Goal: Task Accomplishment & Management: Manage account settings

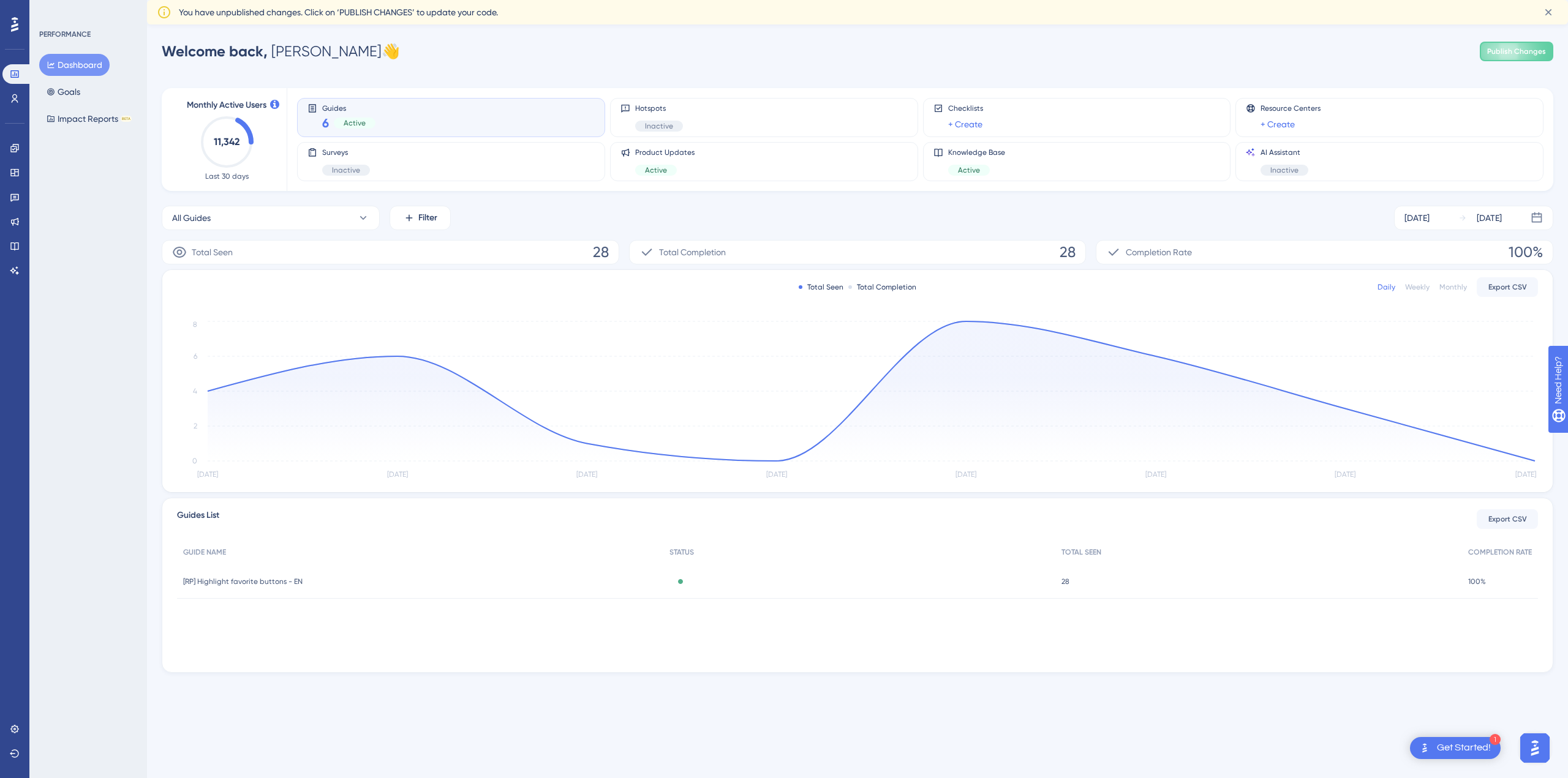
click at [332, 121] on div "6 Active" at bounding box center [349, 122] width 53 height 17
click at [329, 108] on span "Guides" at bounding box center [349, 108] width 53 height 9
click at [392, 120] on div "Guides 6 Active" at bounding box center [450, 118] width 287 height 28
click at [331, 222] on button "All Guides" at bounding box center [271, 217] width 218 height 24
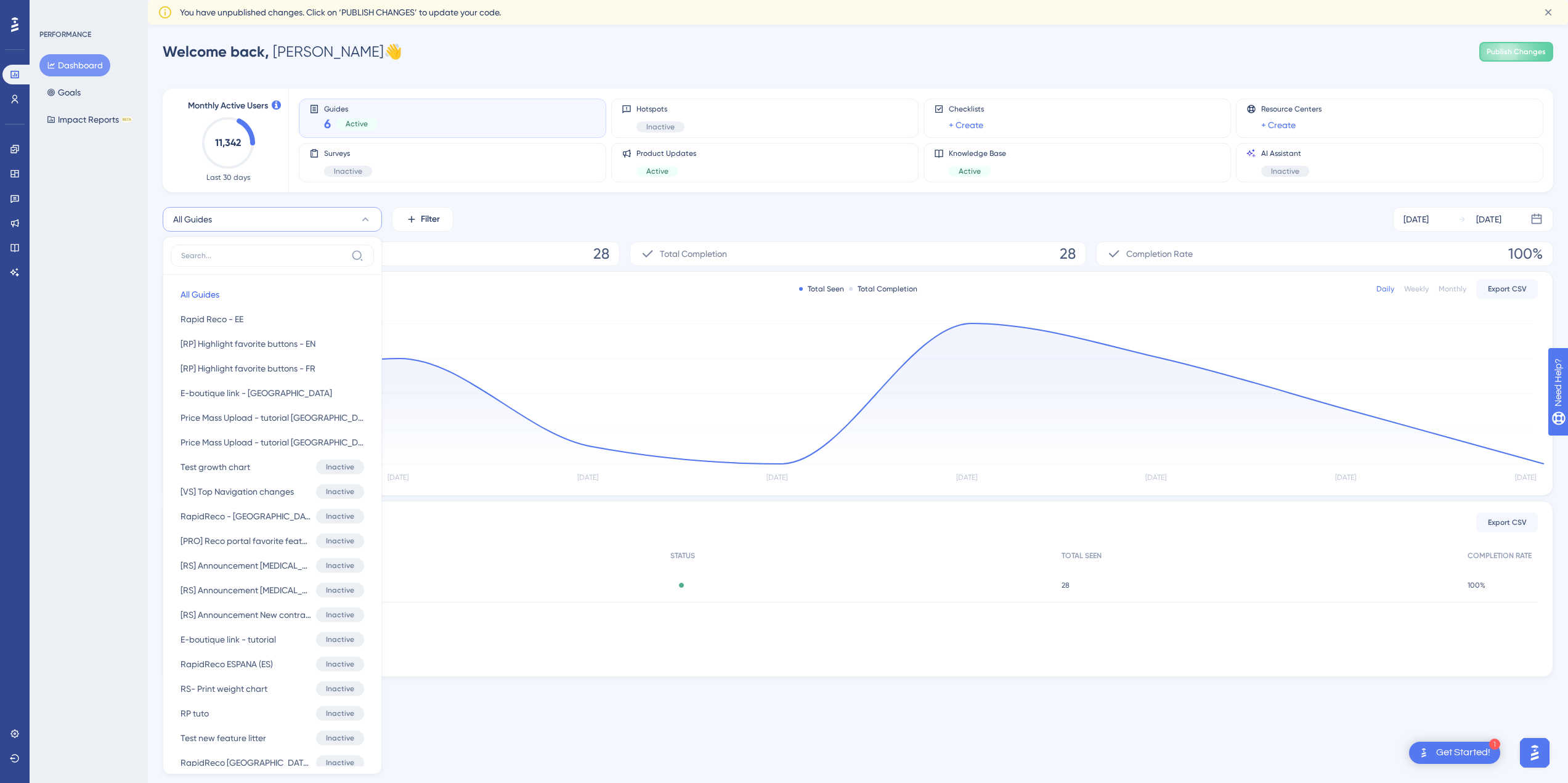
scroll to position [93, 0]
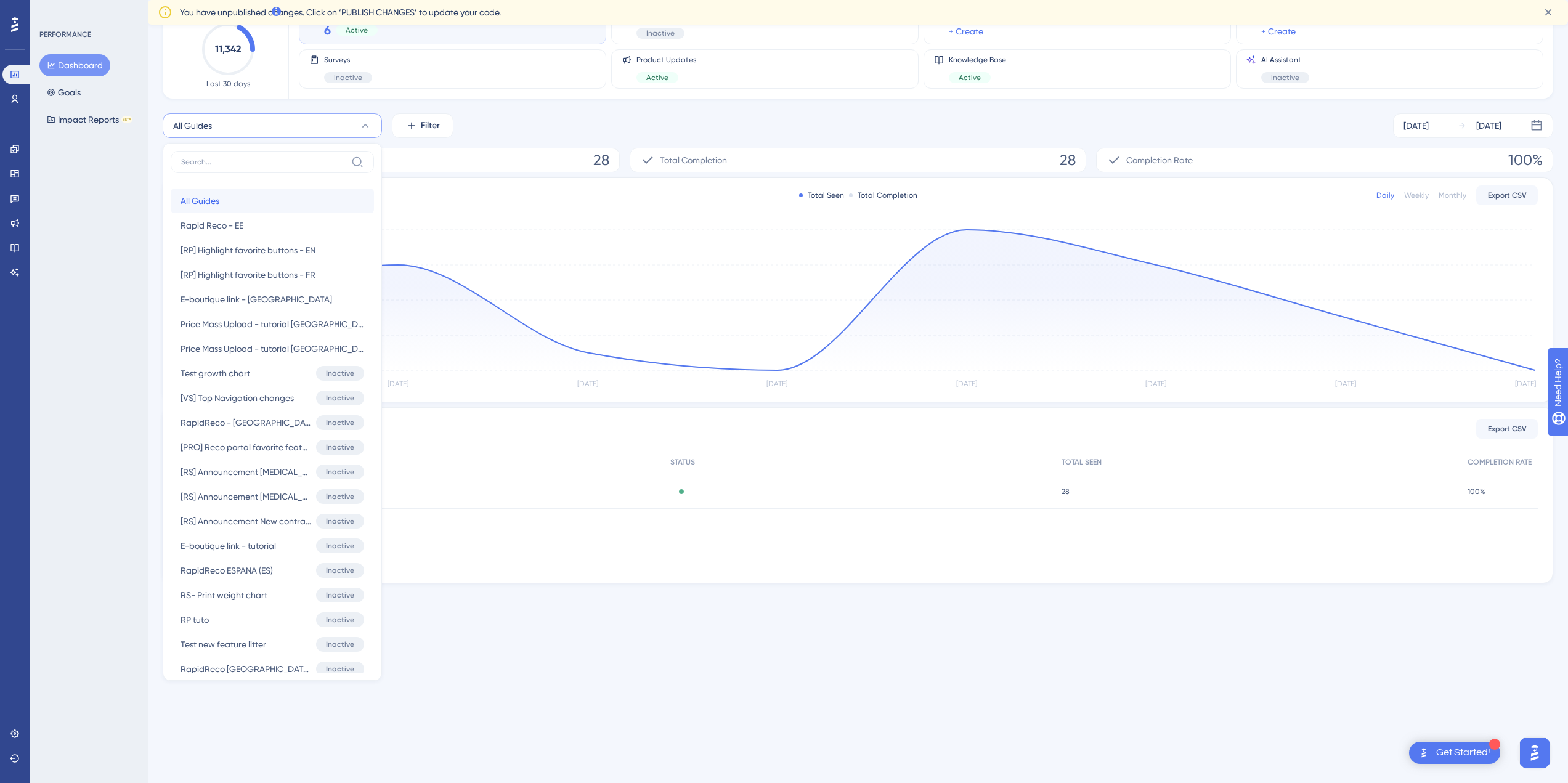
click at [234, 209] on button "All Guides All Guides" at bounding box center [272, 201] width 203 height 25
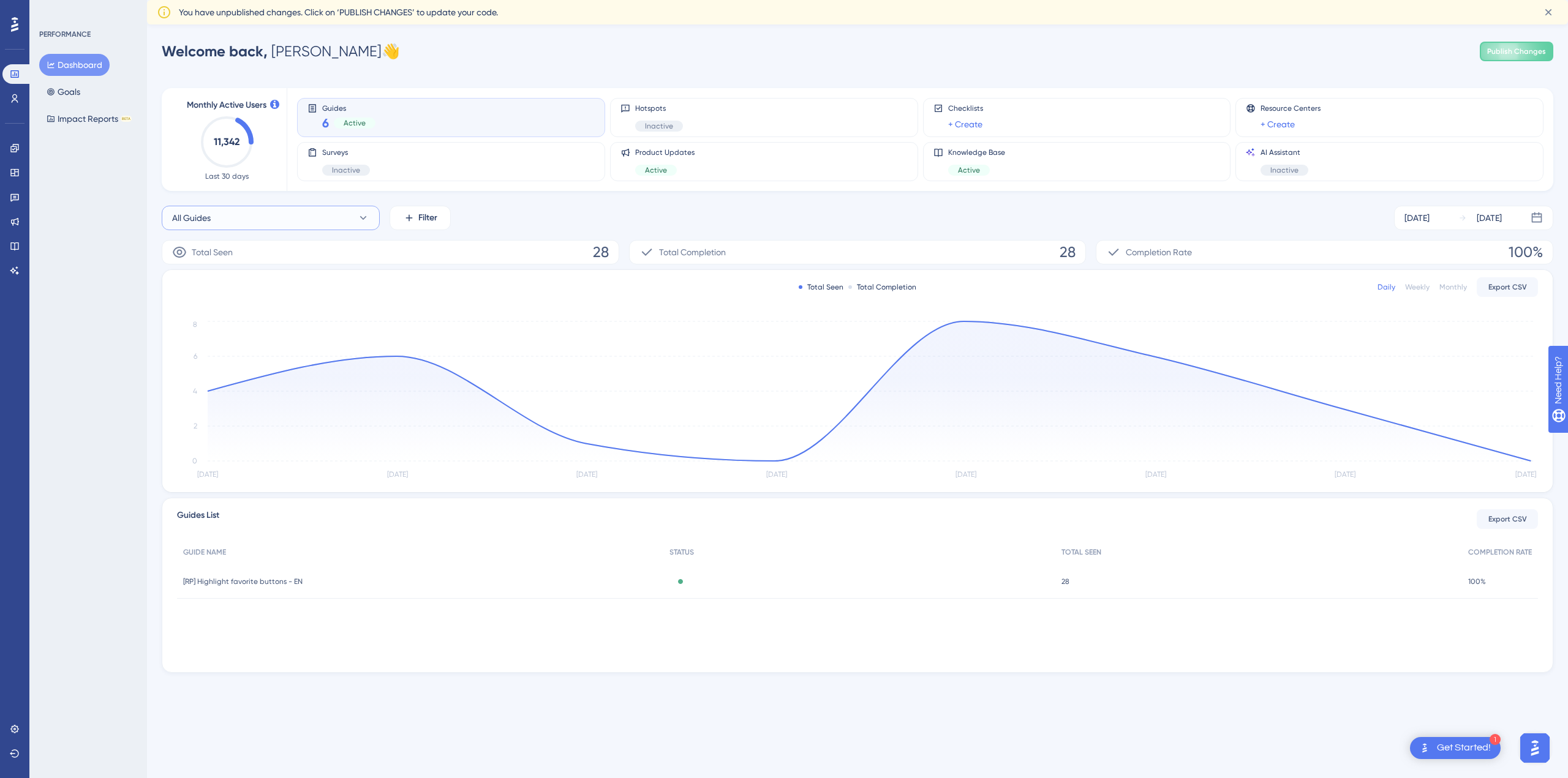
click at [309, 217] on button "All Guides" at bounding box center [271, 217] width 218 height 24
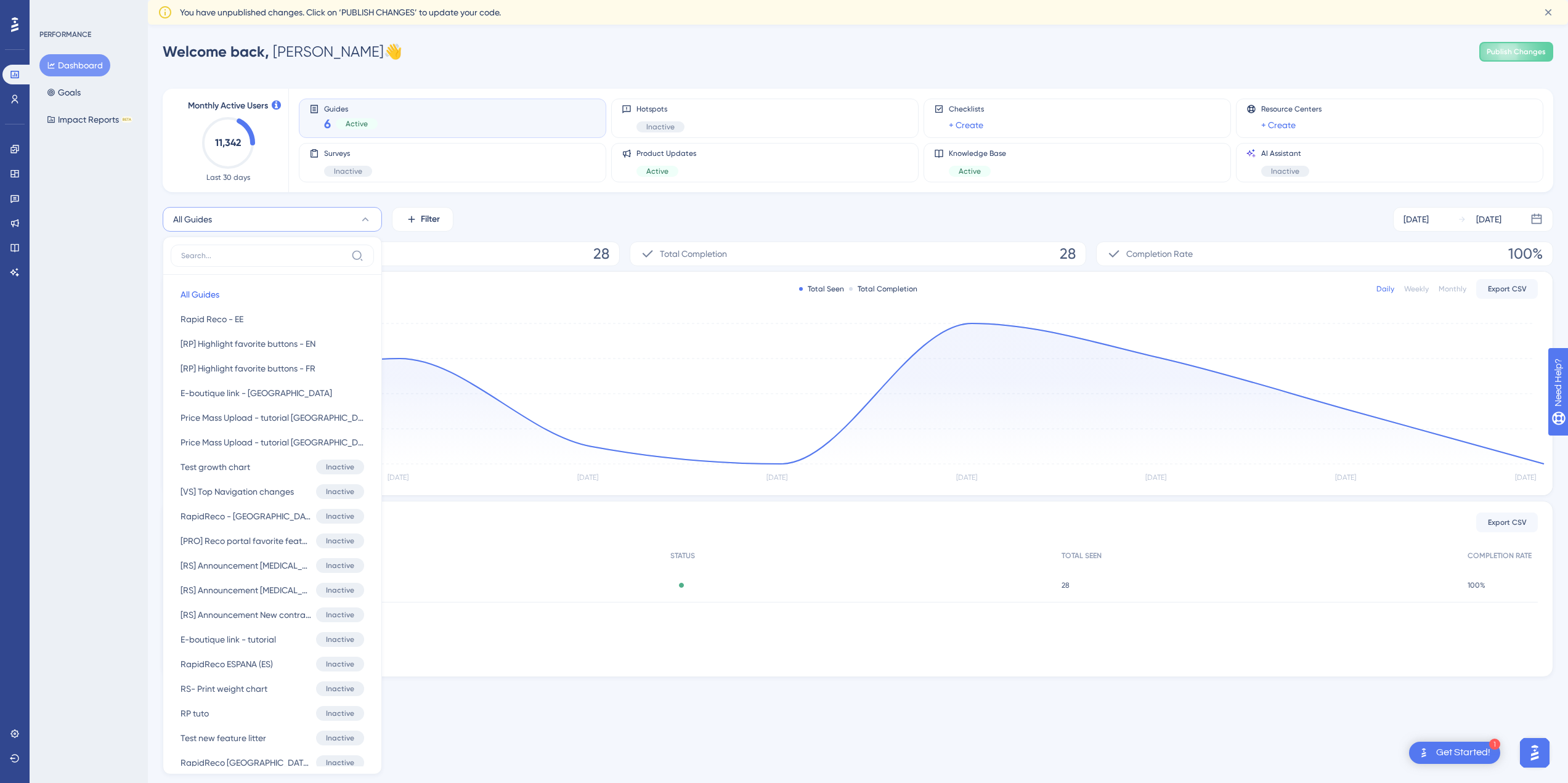
scroll to position [110, 0]
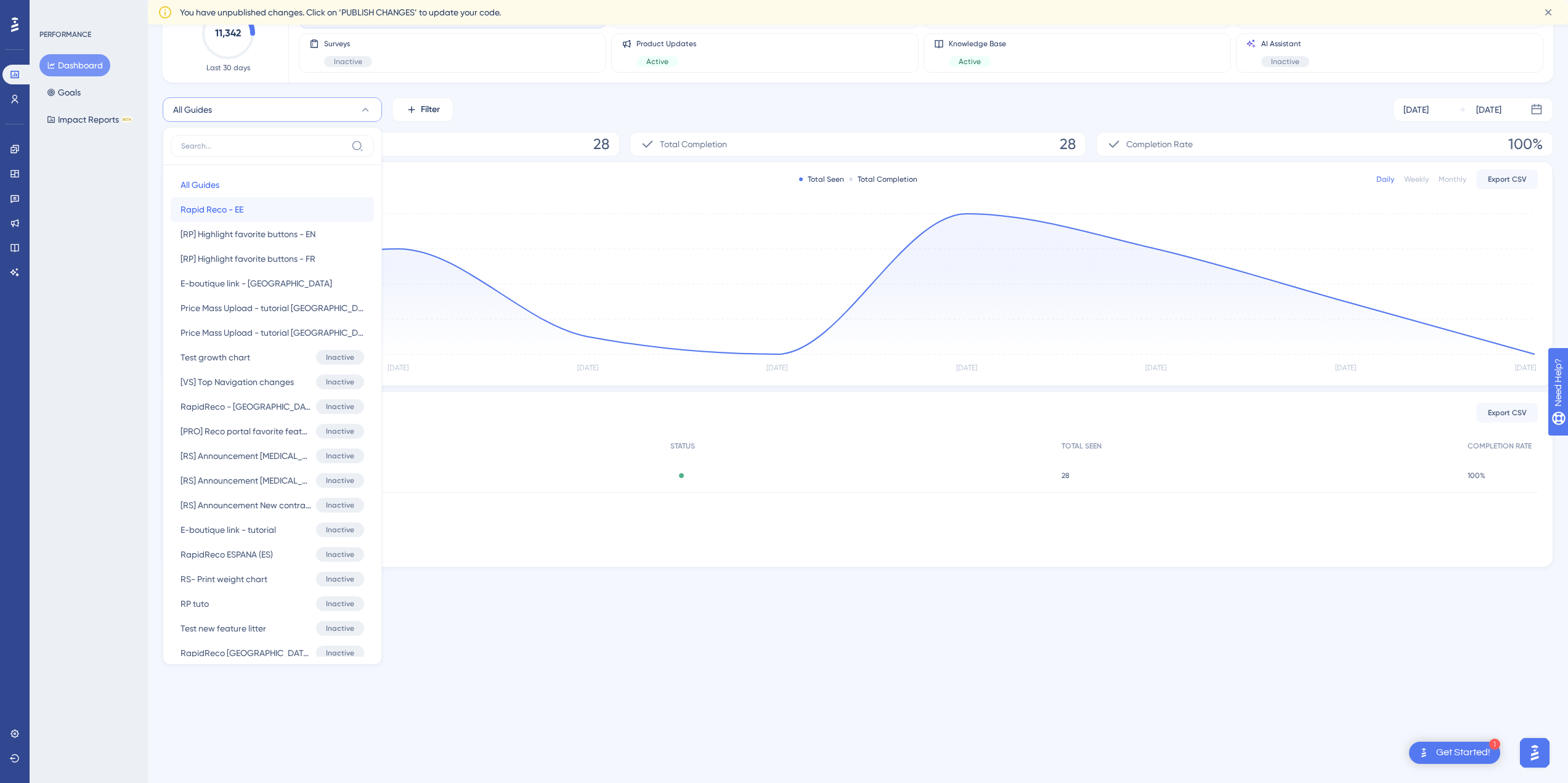
click at [312, 217] on button "Rapid Reco - EE Rapid Reco - EE" at bounding box center [272, 209] width 203 height 25
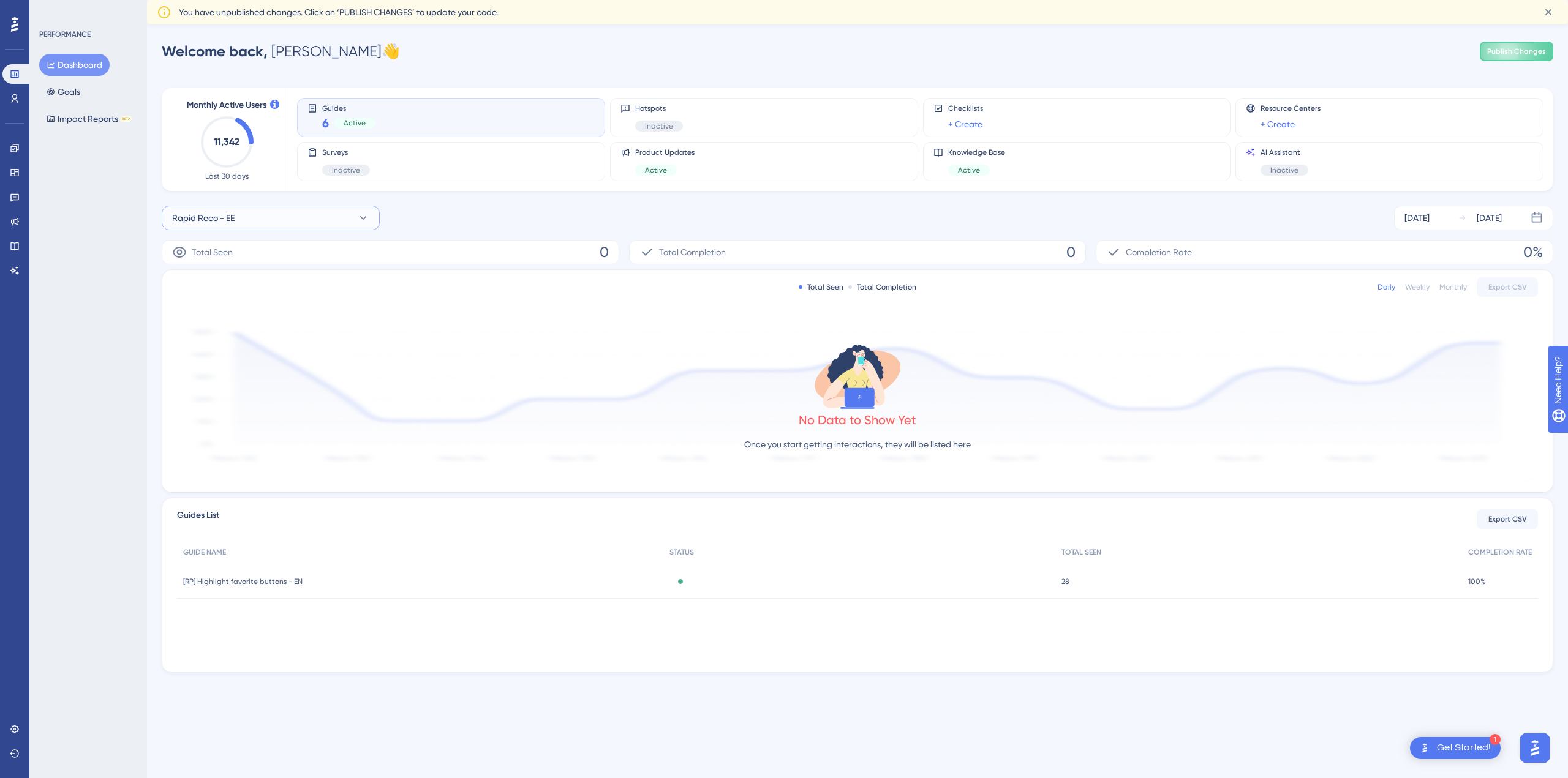
click at [361, 221] on icon at bounding box center [363, 218] width 13 height 13
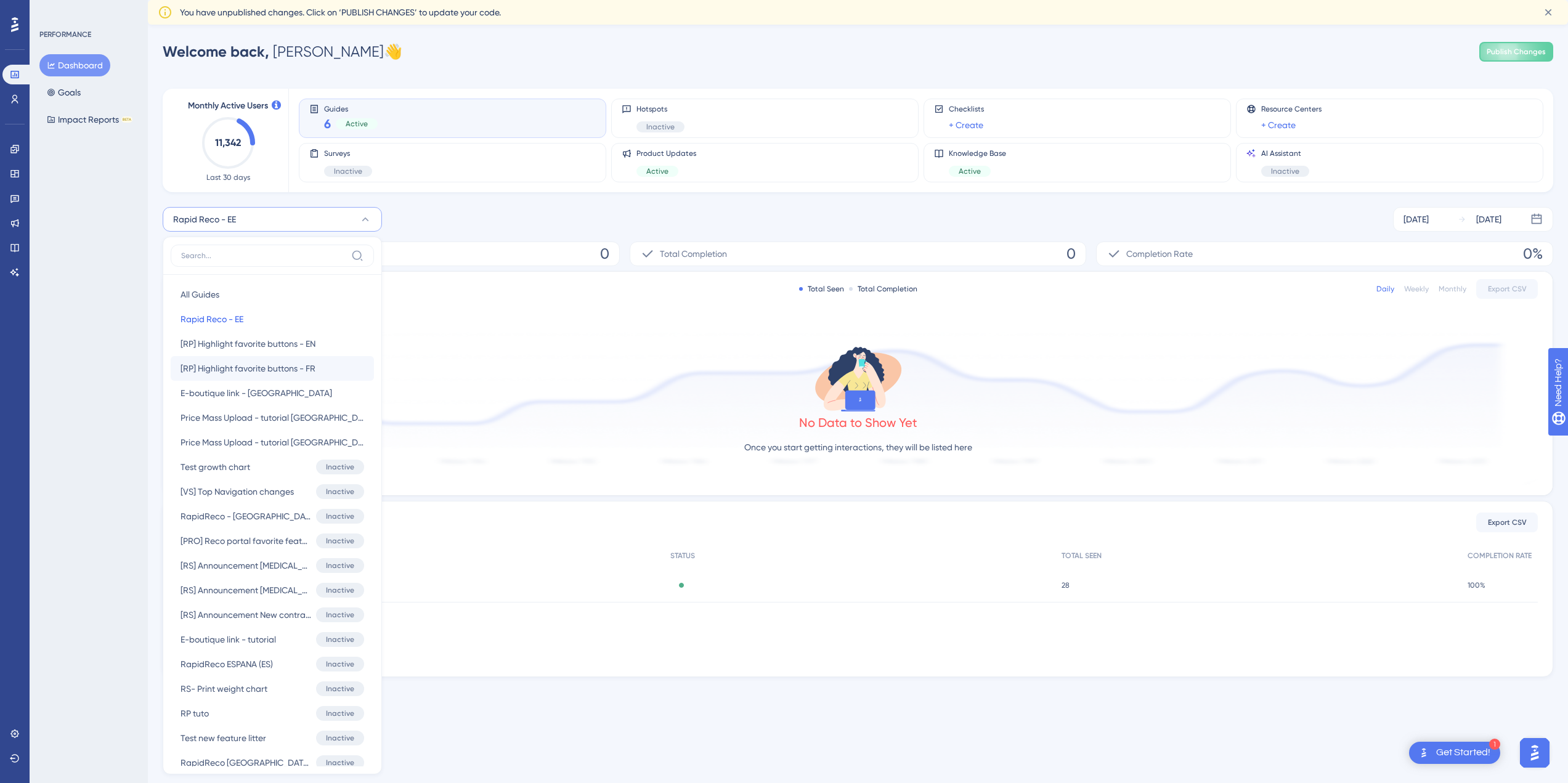
scroll to position [93, 0]
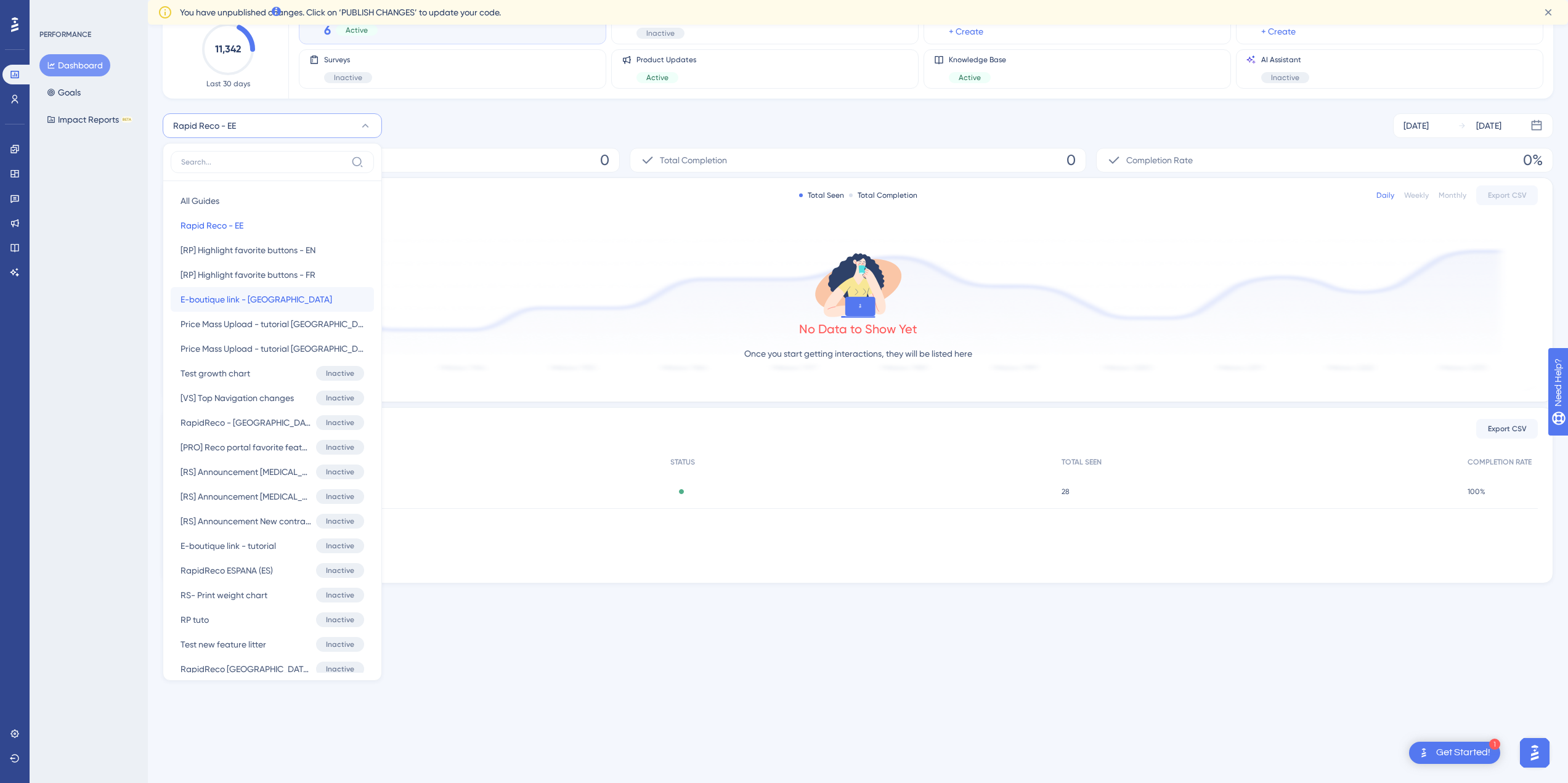
click at [299, 294] on button "E-boutique link - [GEOGRAPHIC_DATA] E-boutique link - [GEOGRAPHIC_DATA]" at bounding box center [272, 299] width 203 height 25
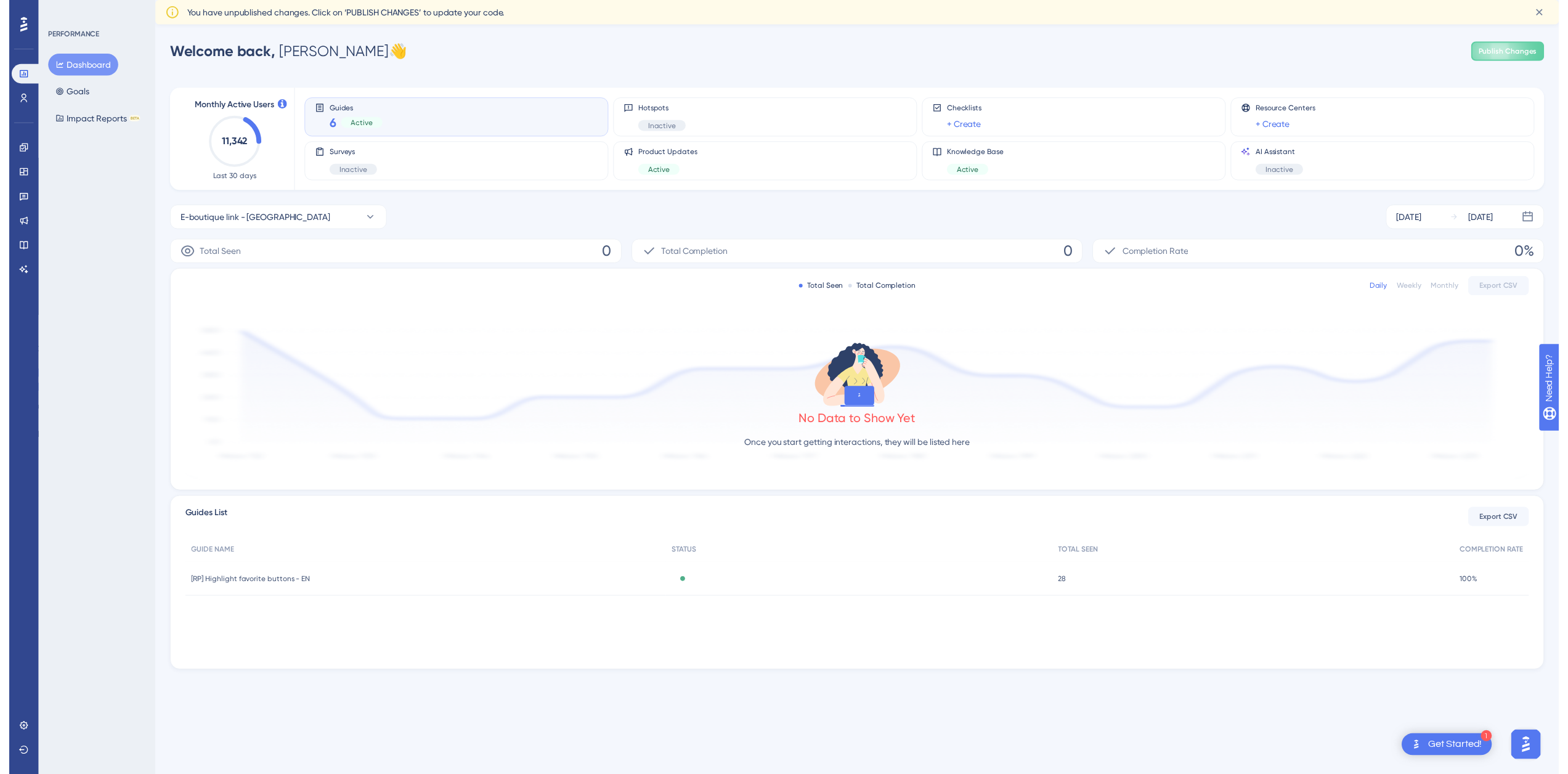
scroll to position [0, 0]
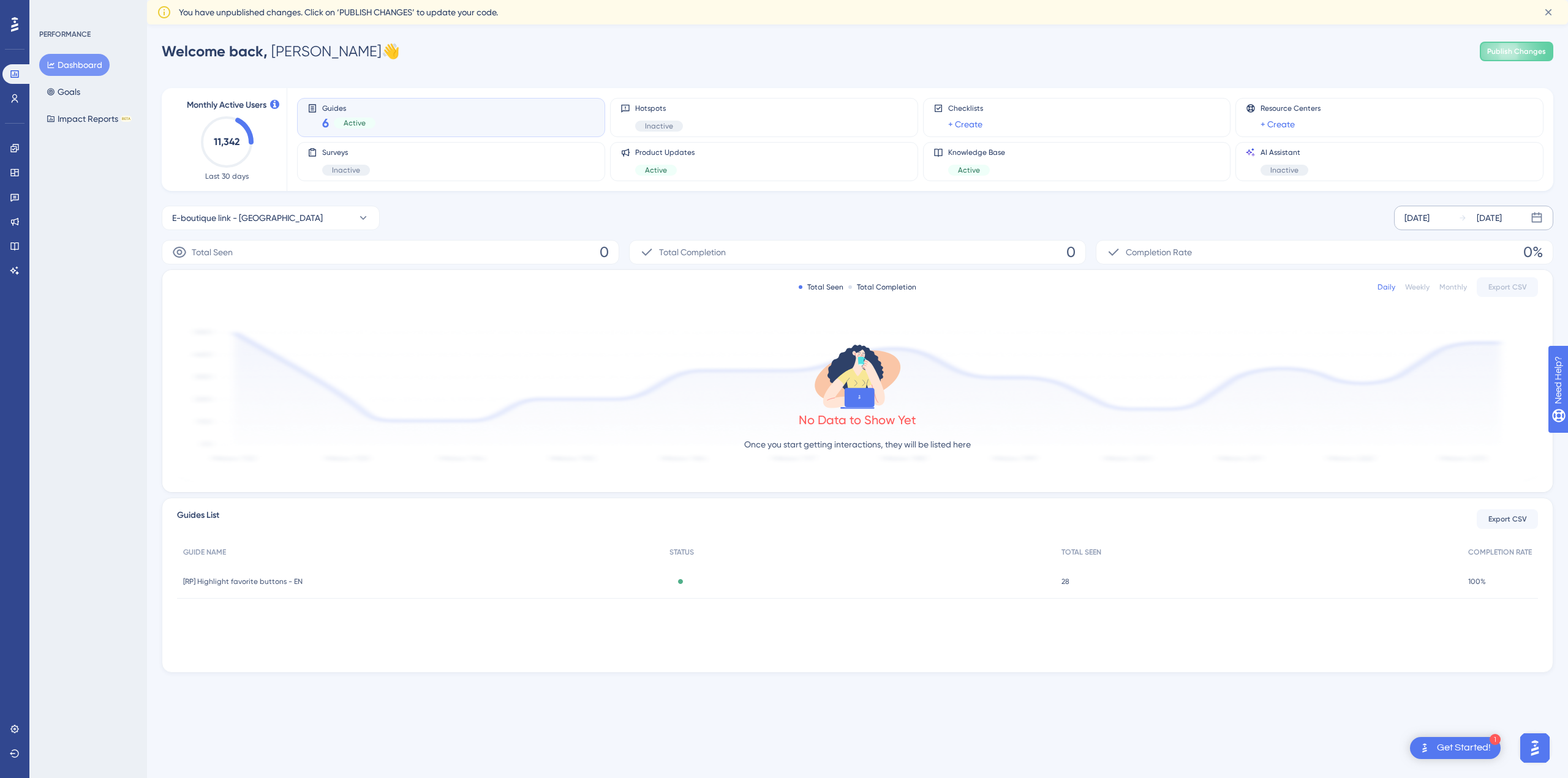
click at [1464, 223] on div "[DATE]" at bounding box center [1480, 218] width 44 height 15
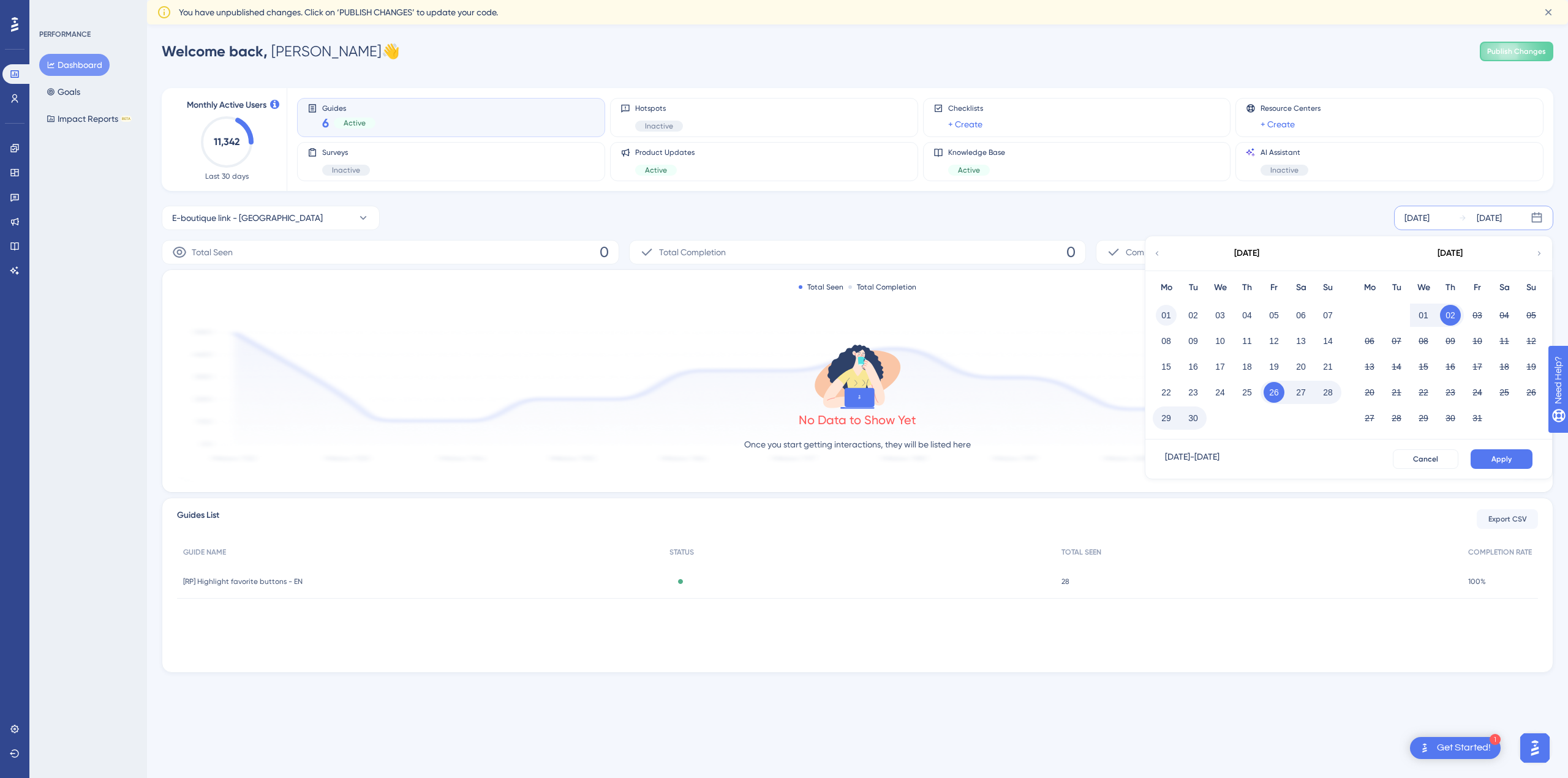
click at [1167, 312] on button "01" at bounding box center [1166, 315] width 21 height 21
click at [1503, 454] on button "Apply" at bounding box center [1501, 459] width 62 height 19
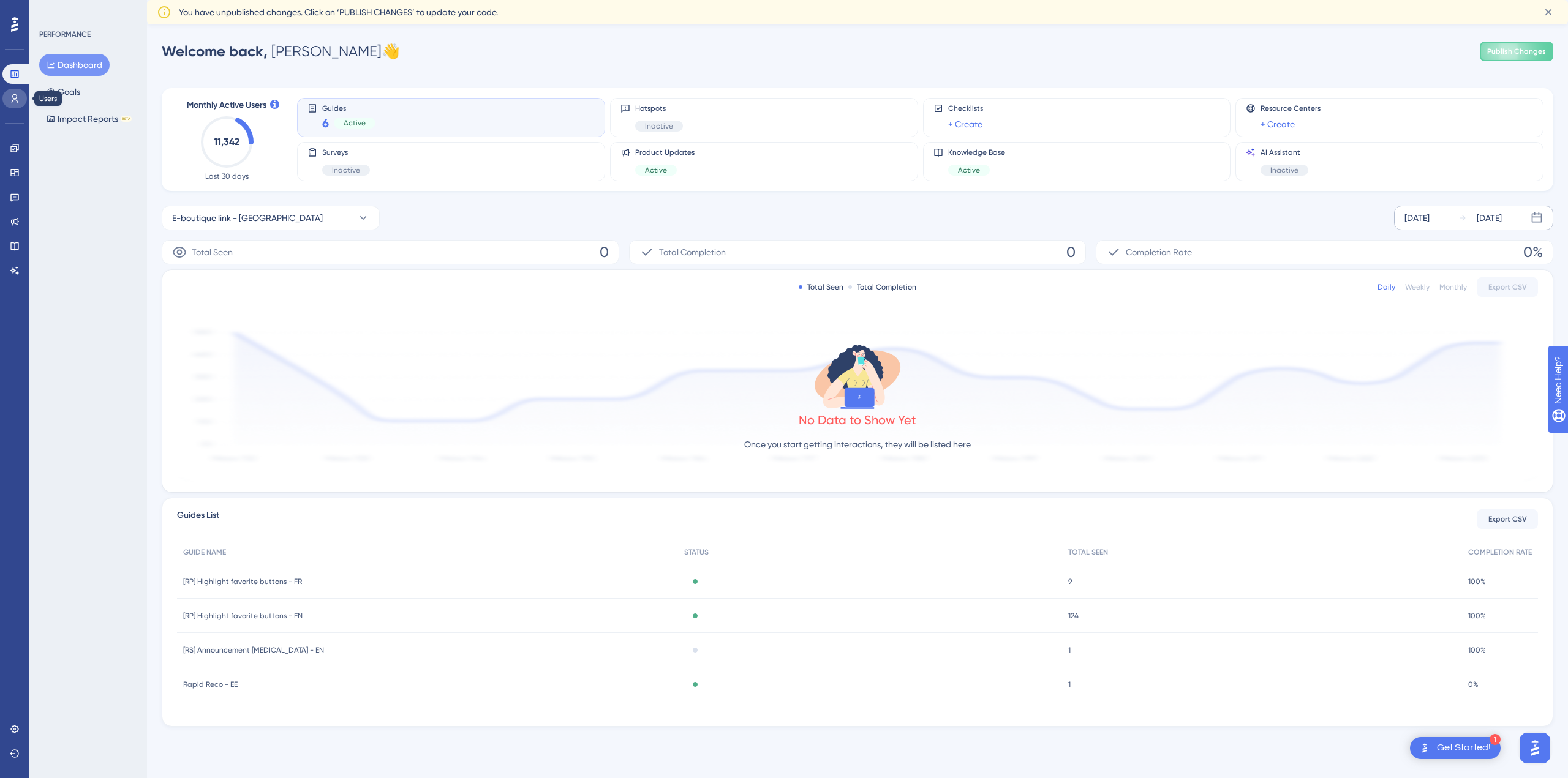
click at [19, 91] on link at bounding box center [14, 99] width 24 height 19
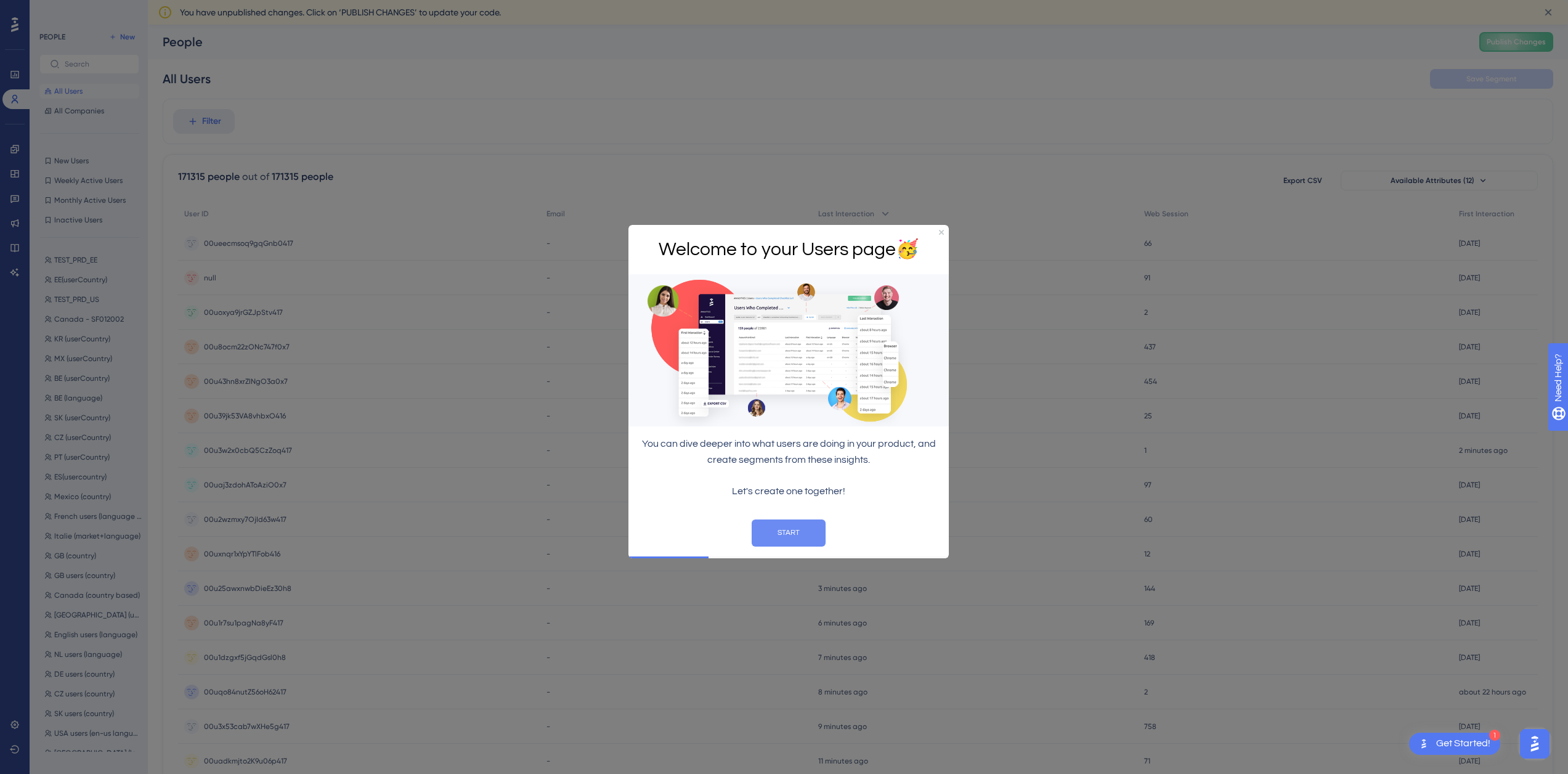
click at [789, 530] on button "START" at bounding box center [788, 532] width 74 height 27
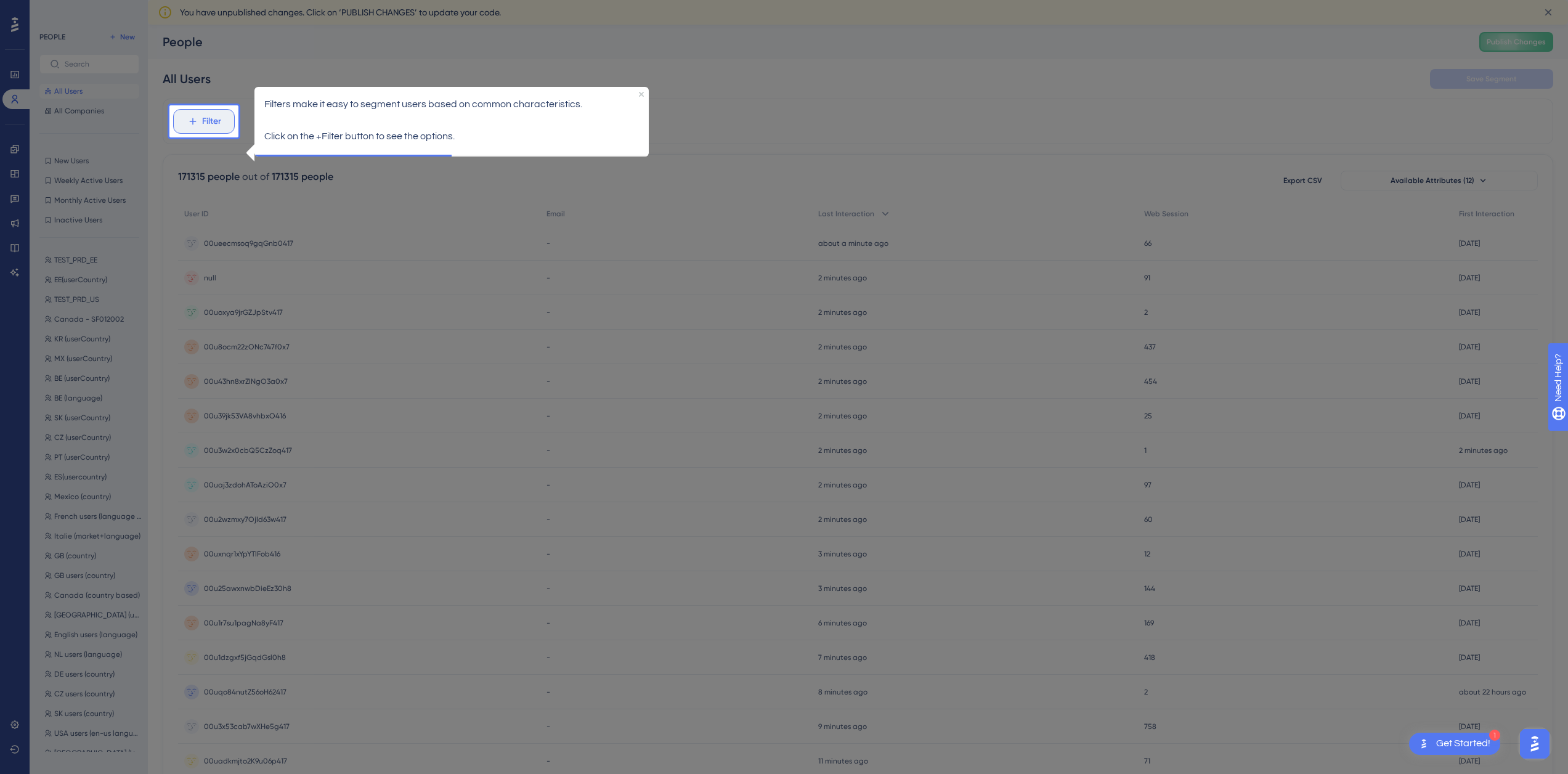
click at [213, 121] on span "Filter" at bounding box center [212, 122] width 19 height 15
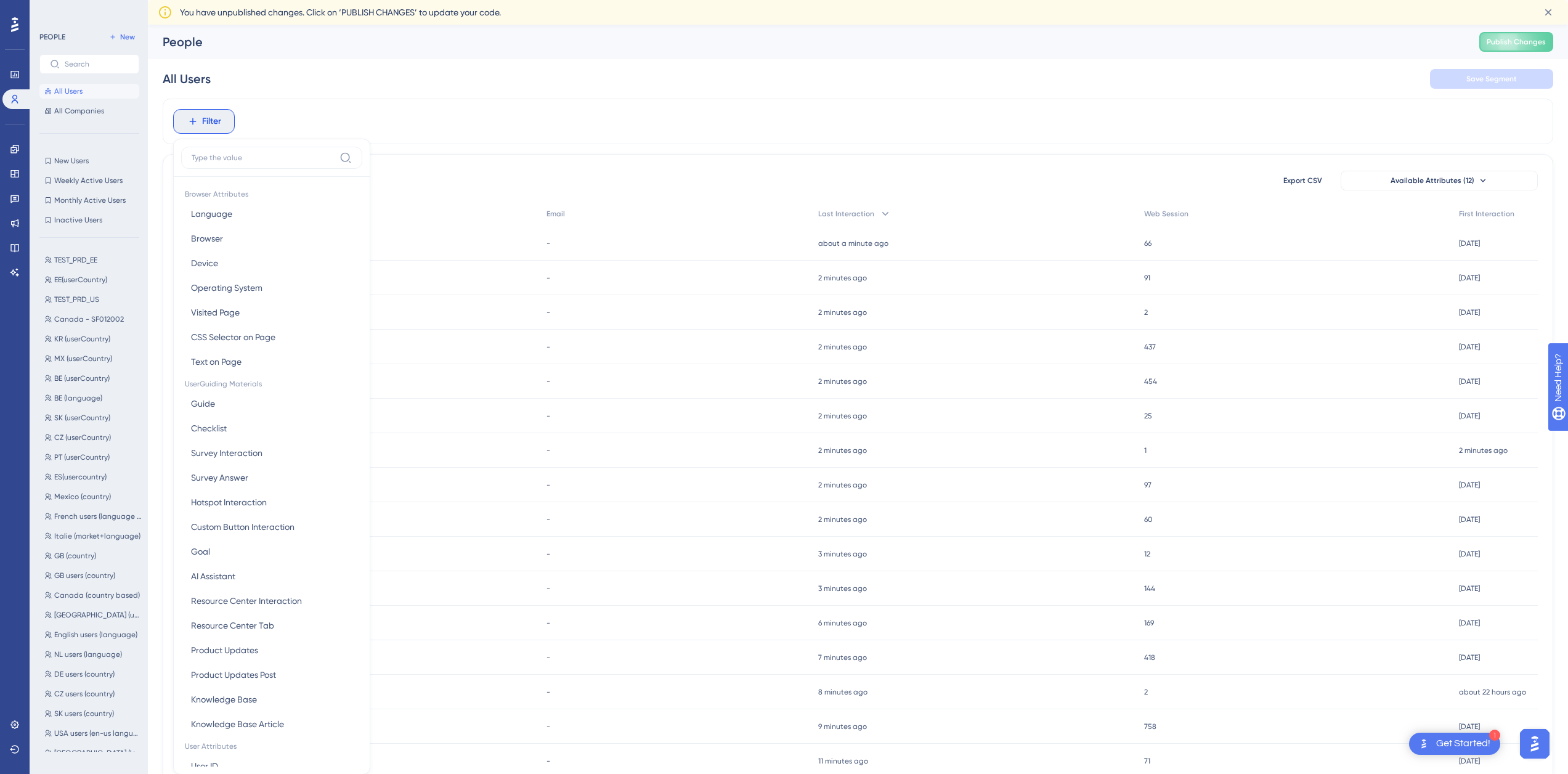
scroll to position [69, 0]
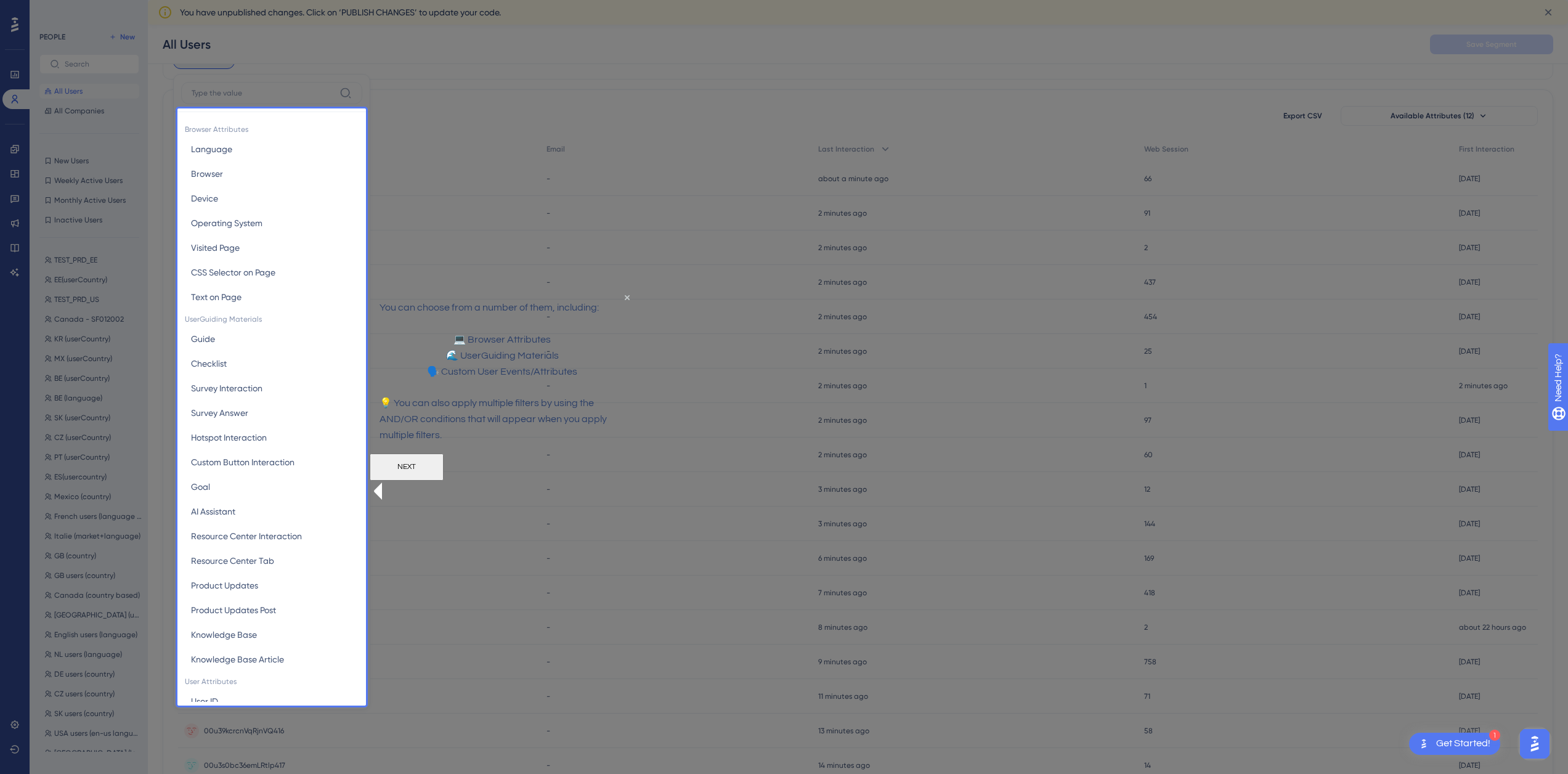
click at [443, 480] on button "NEXT" at bounding box center [406, 466] width 74 height 27
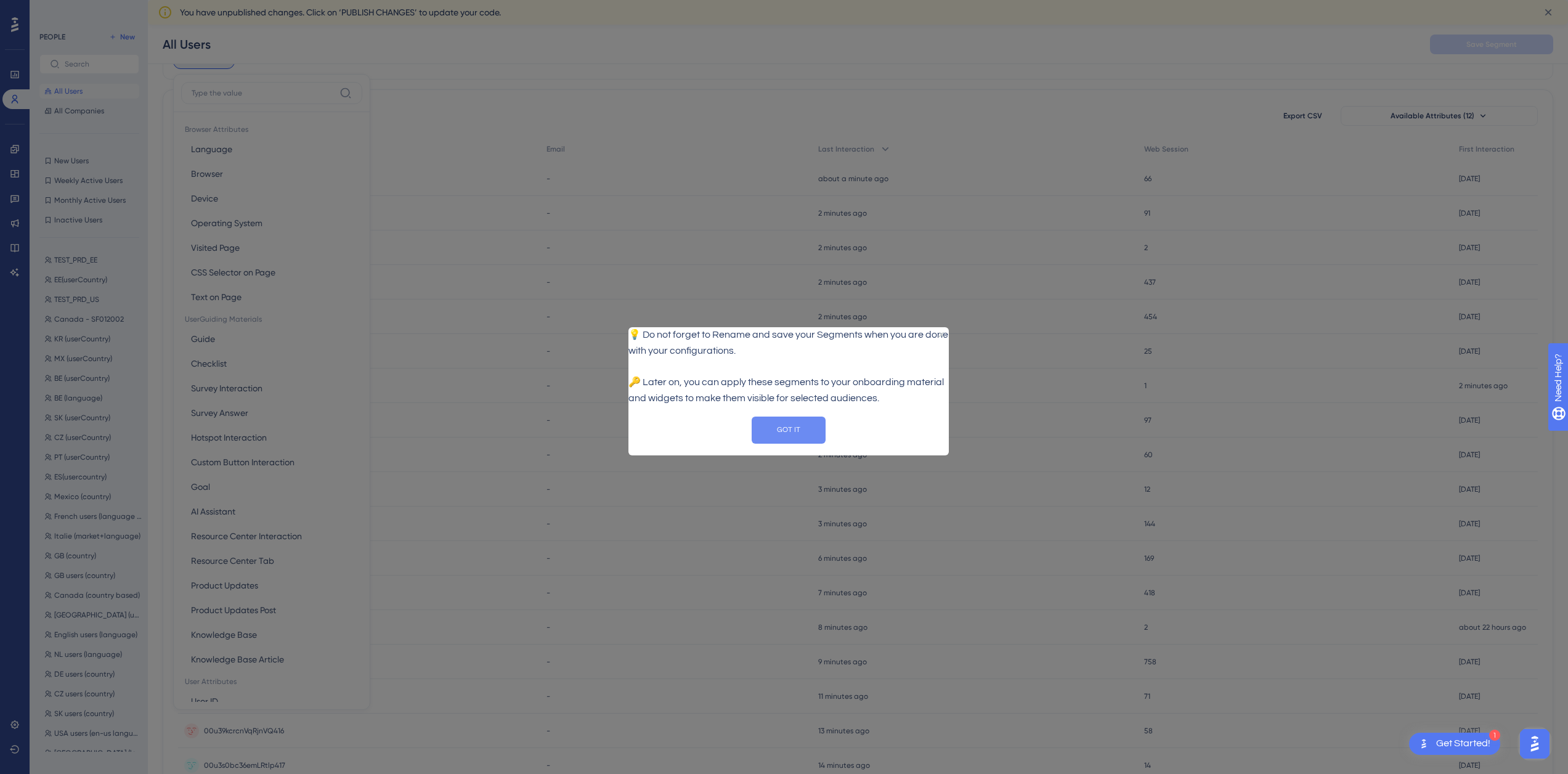
click at [762, 443] on button "GOT IT" at bounding box center [788, 430] width 74 height 27
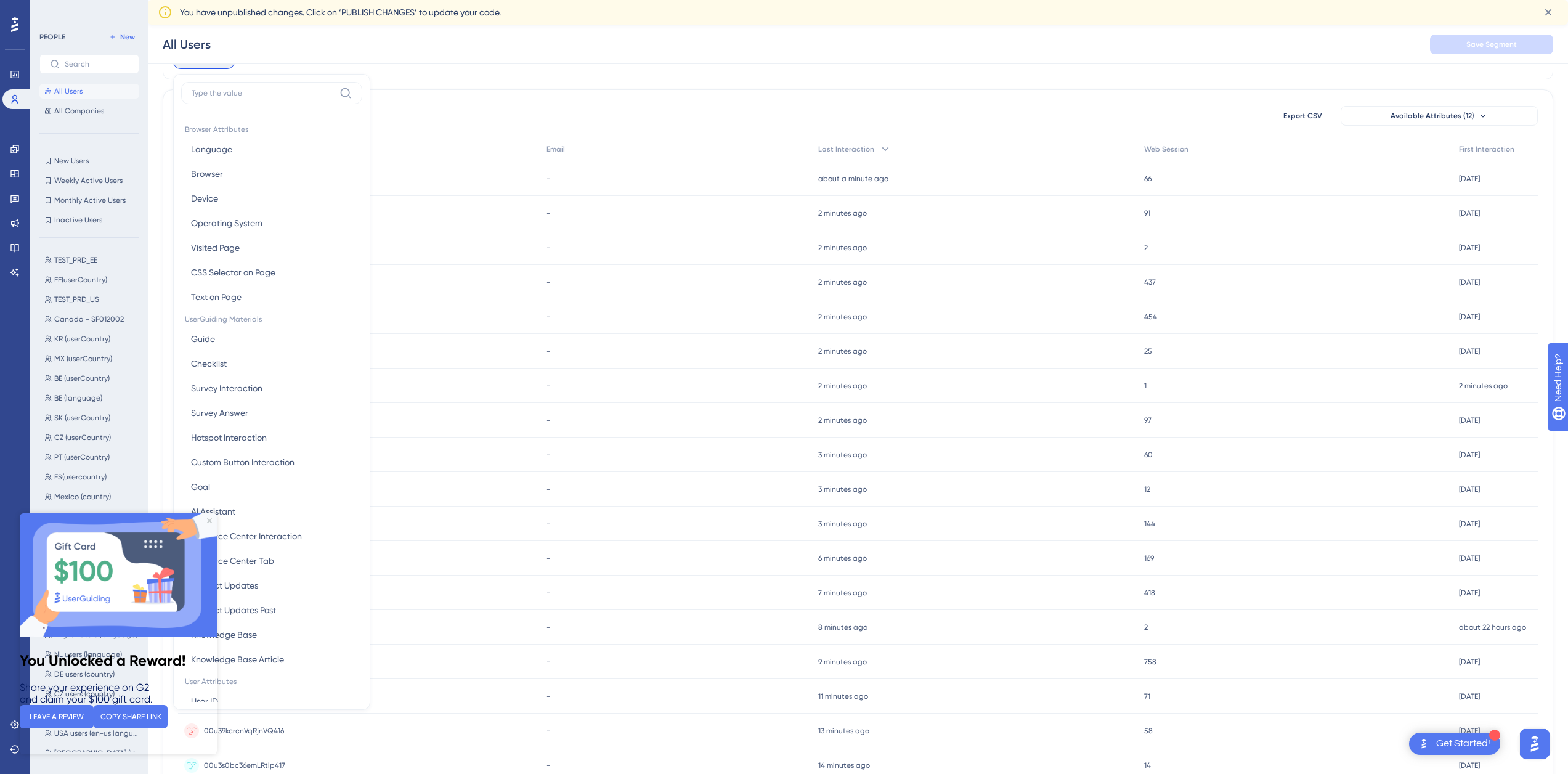
scroll to position [0, 0]
click at [206, 522] on img at bounding box center [118, 575] width 197 height 123
click at [712, 100] on div "171315 people out of 171315 people Export CSV Available Attributes (12) User ID…" at bounding box center [858, 498] width 1390 height 817
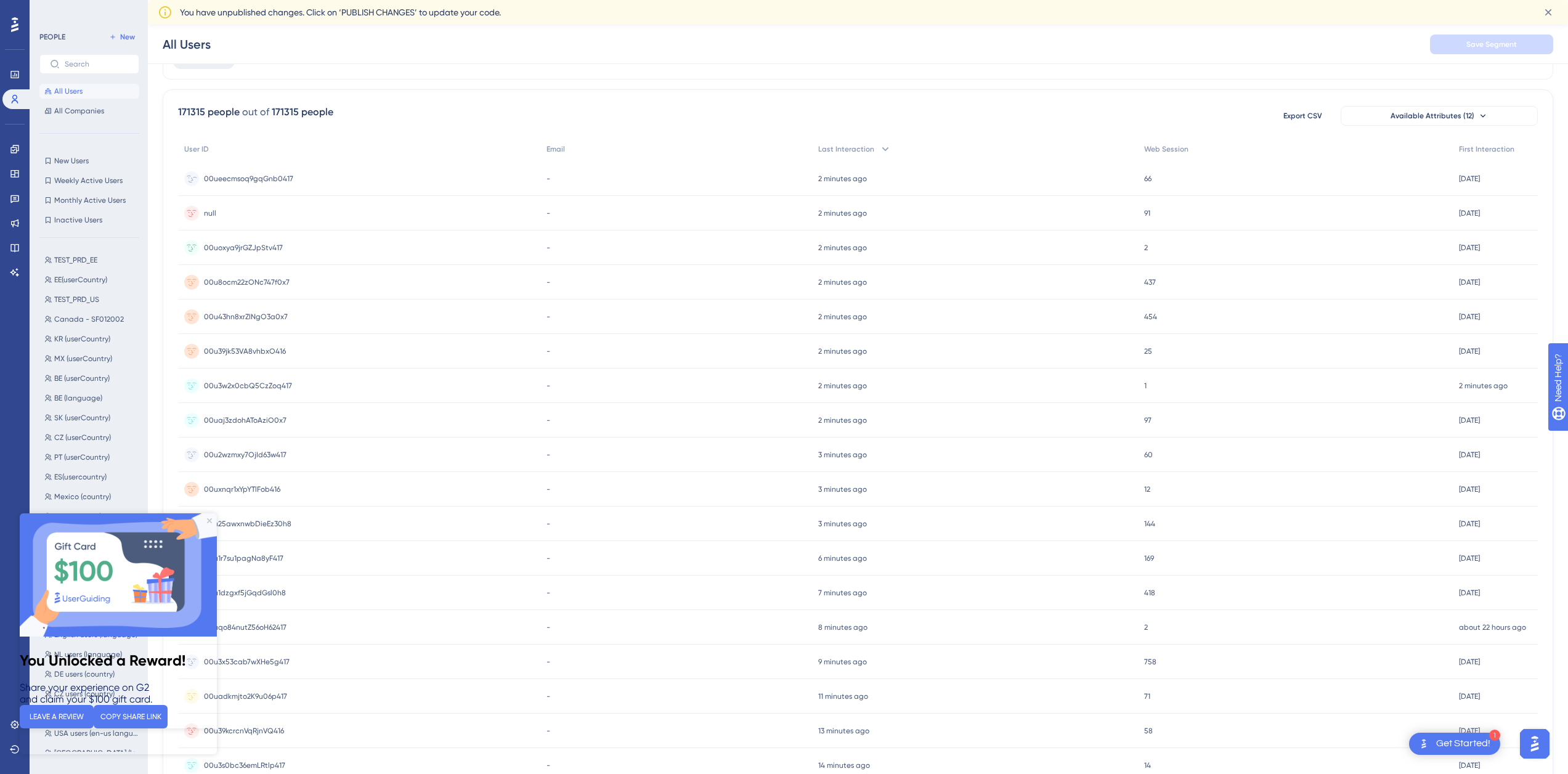
click at [240, 176] on span "00ueecmsoq9gqGnb0417" at bounding box center [249, 178] width 90 height 10
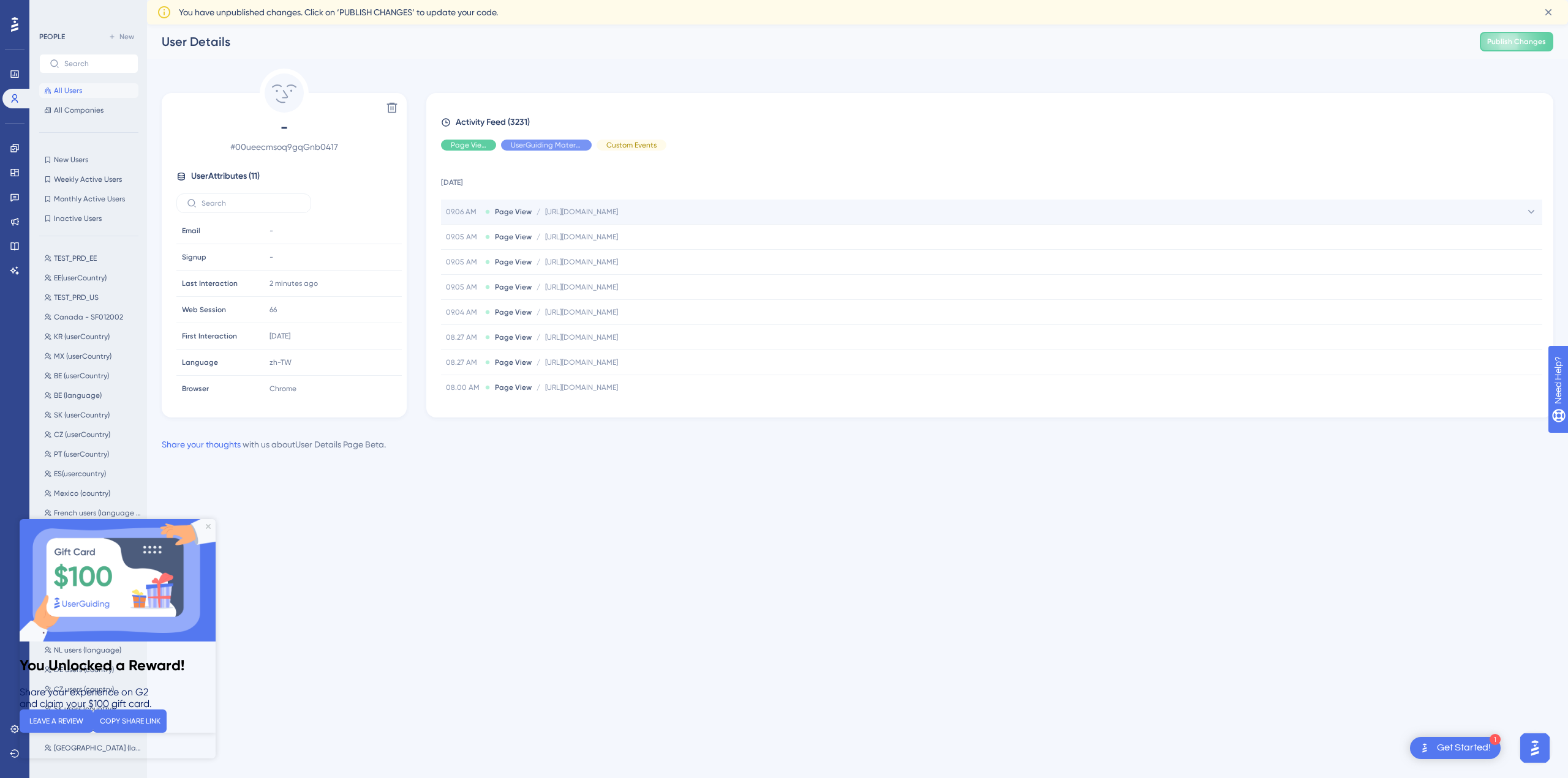
click at [499, 212] on span "Page View" at bounding box center [513, 211] width 37 height 10
click at [595, 234] on span "[URL][DOMAIN_NAME]" at bounding box center [617, 236] width 73 height 10
click at [5, 97] on link at bounding box center [17, 99] width 30 height 19
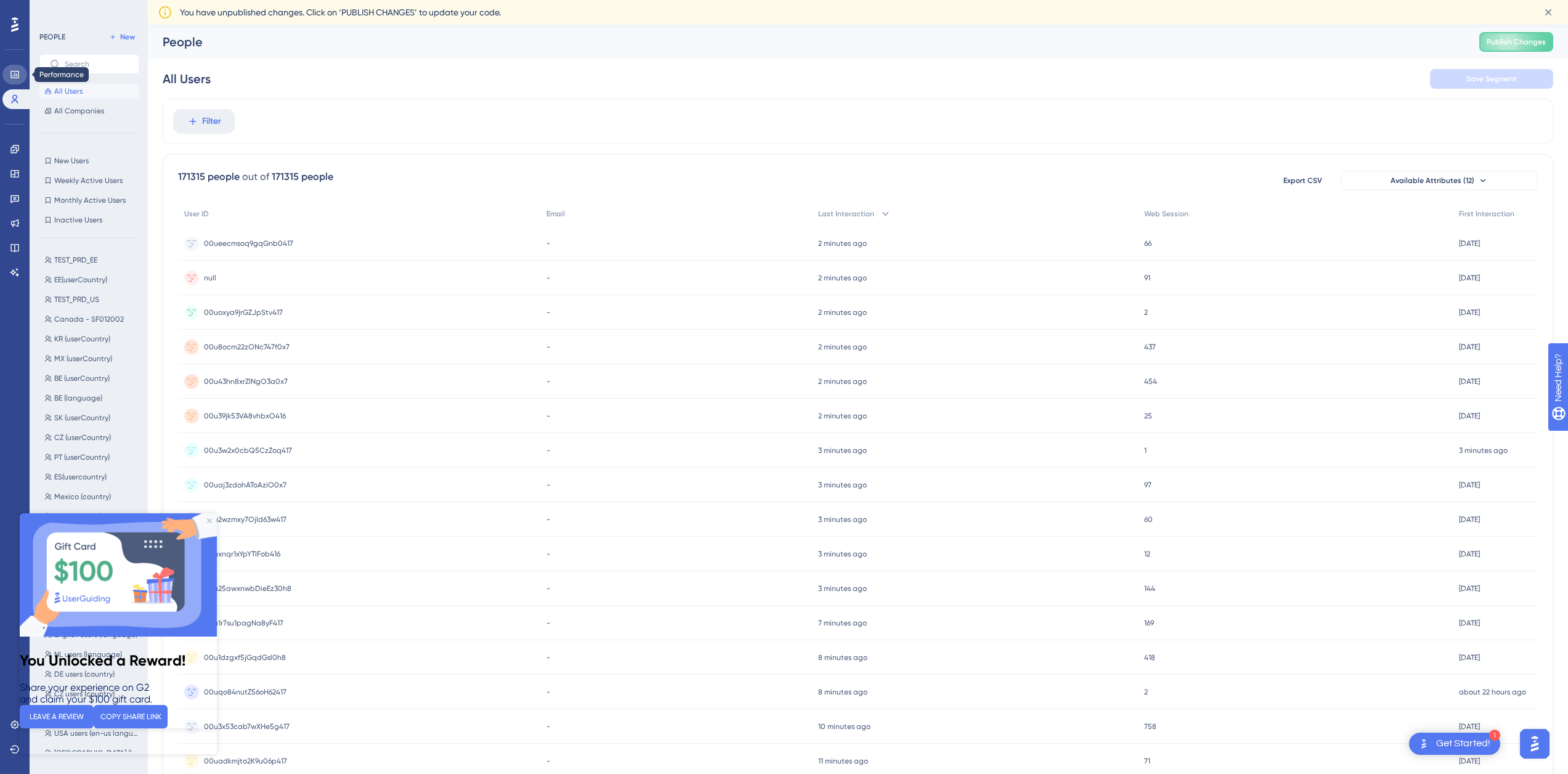
click at [11, 75] on icon at bounding box center [14, 75] width 8 height 7
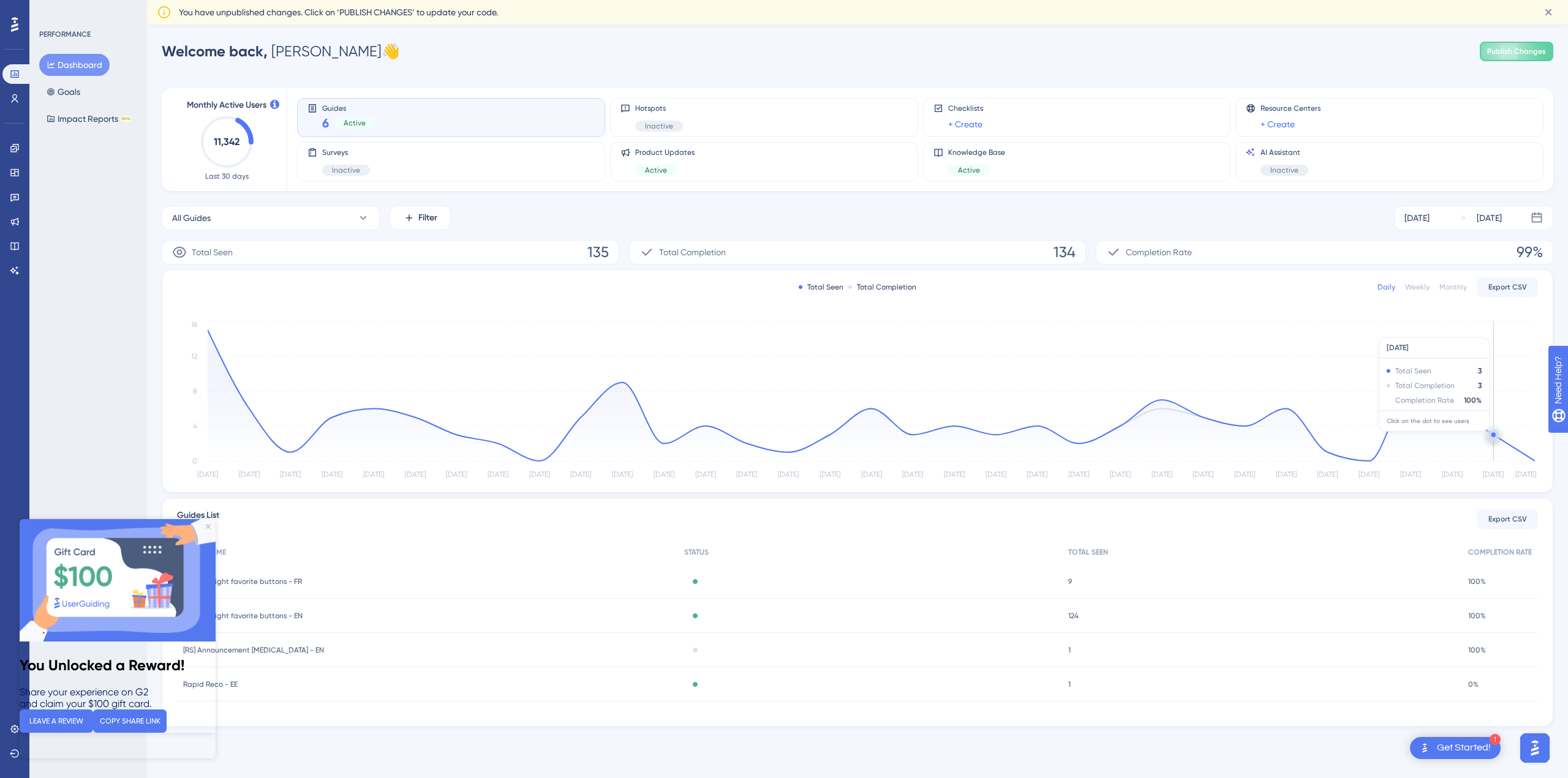
click at [1489, 438] on circle at bounding box center [1492, 435] width 10 height 10
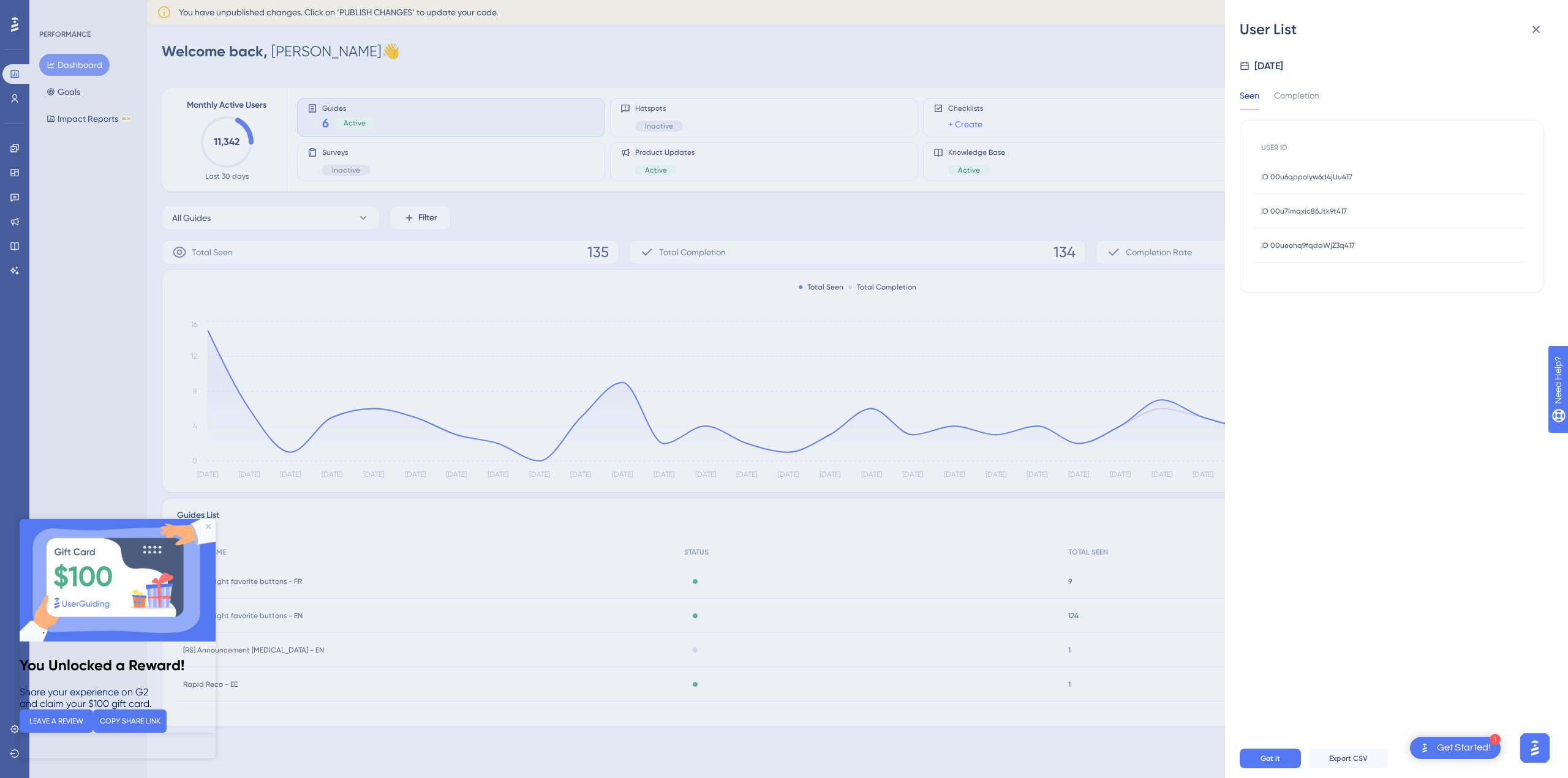
click at [1343, 175] on span "ID 00u6qppolyw6d4jUu417" at bounding box center [1306, 177] width 91 height 10
click at [586, 458] on div "Back to User List User Details - # 00u6qppolyw6d4jUu417 User Attributes ( 10 ) …" at bounding box center [784, 389] width 1568 height 778
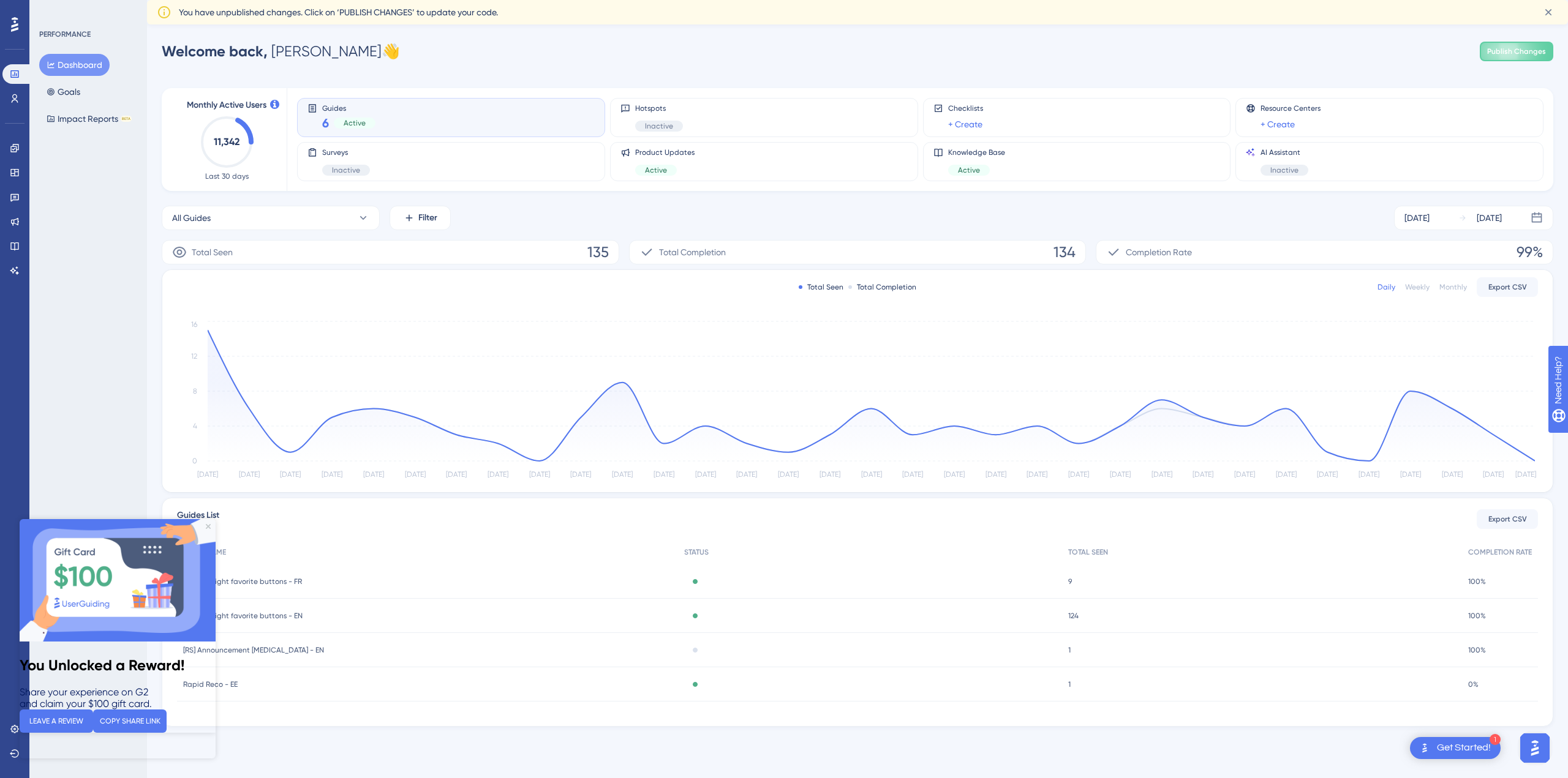
click at [209, 521] on img at bounding box center [117, 580] width 196 height 122
click at [297, 578] on span "[RP] Highlight favorite buttons - FR" at bounding box center [243, 581] width 119 height 10
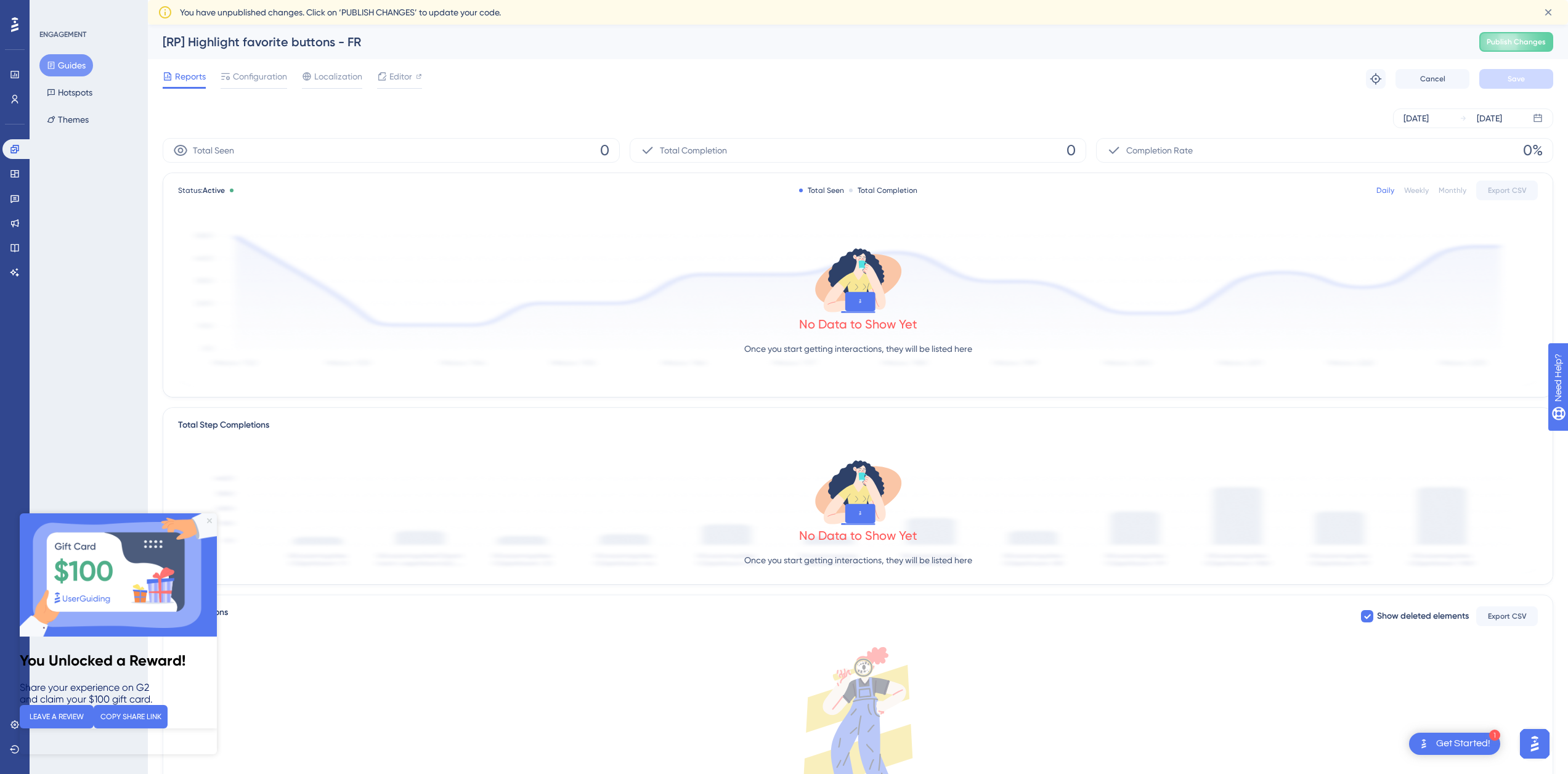
click at [210, 519] on icon "Close Preview" at bounding box center [209, 520] width 5 height 5
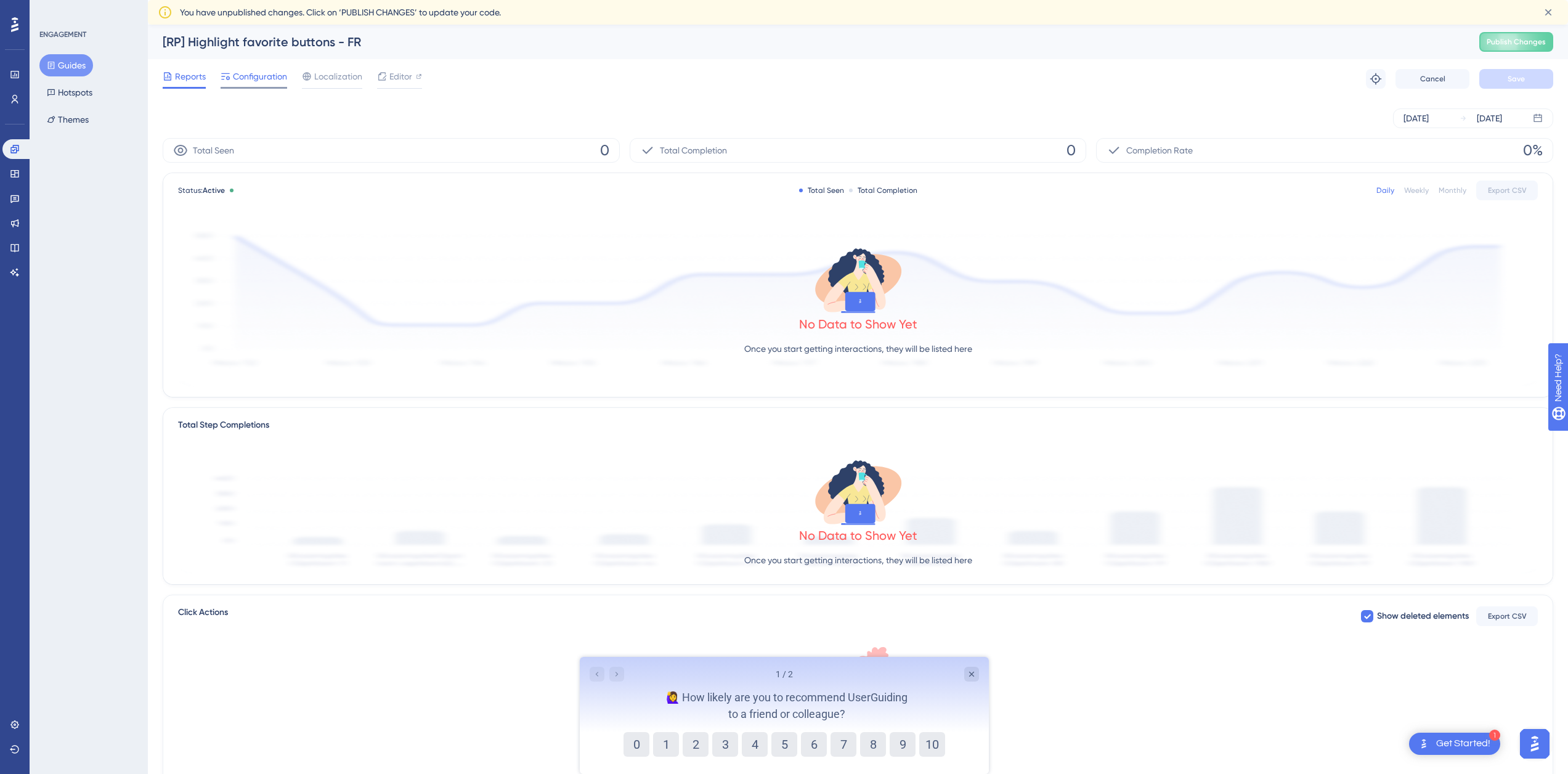
click at [252, 82] on span "Configuration" at bounding box center [260, 76] width 54 height 15
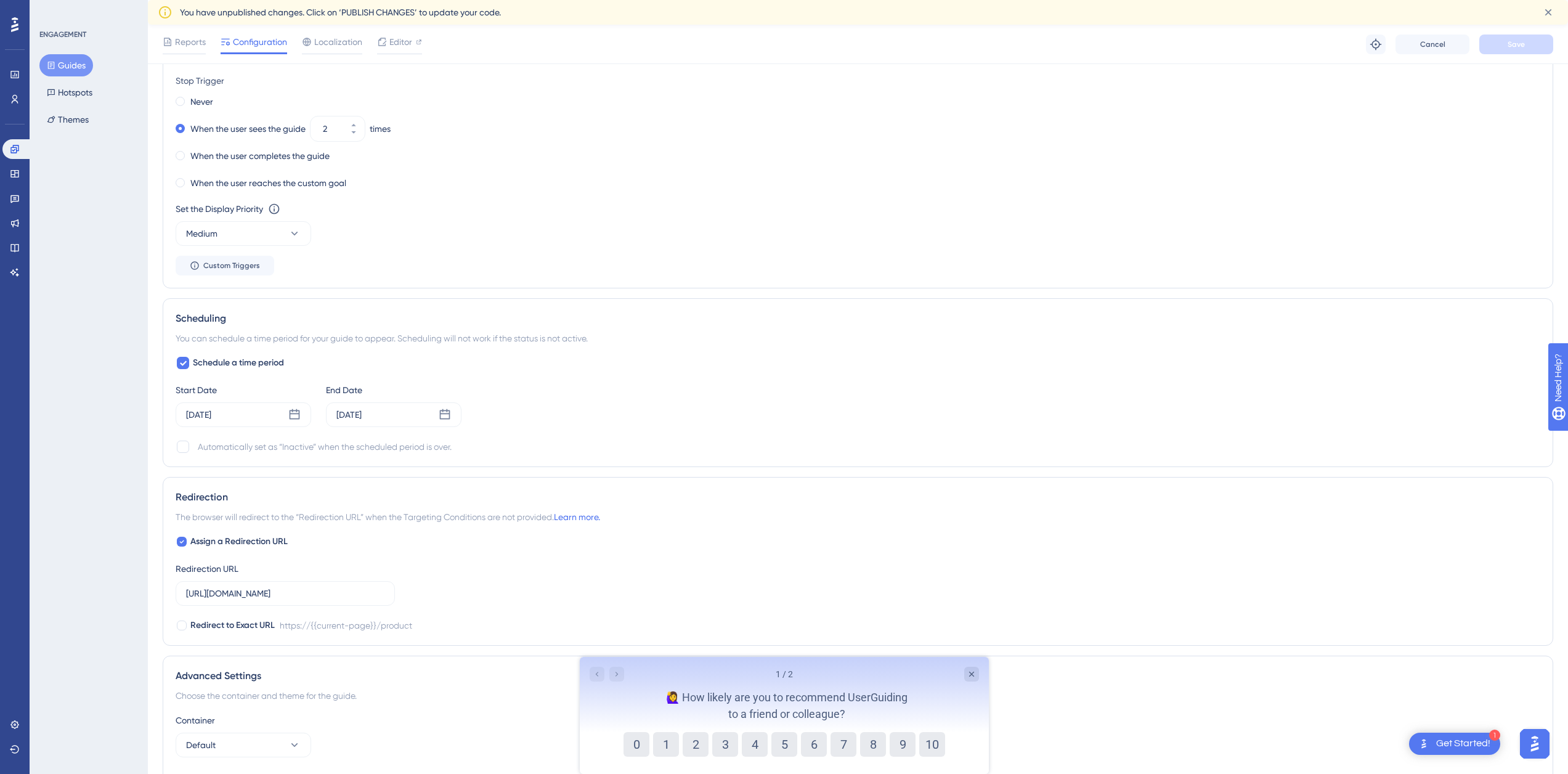
scroll to position [842, 0]
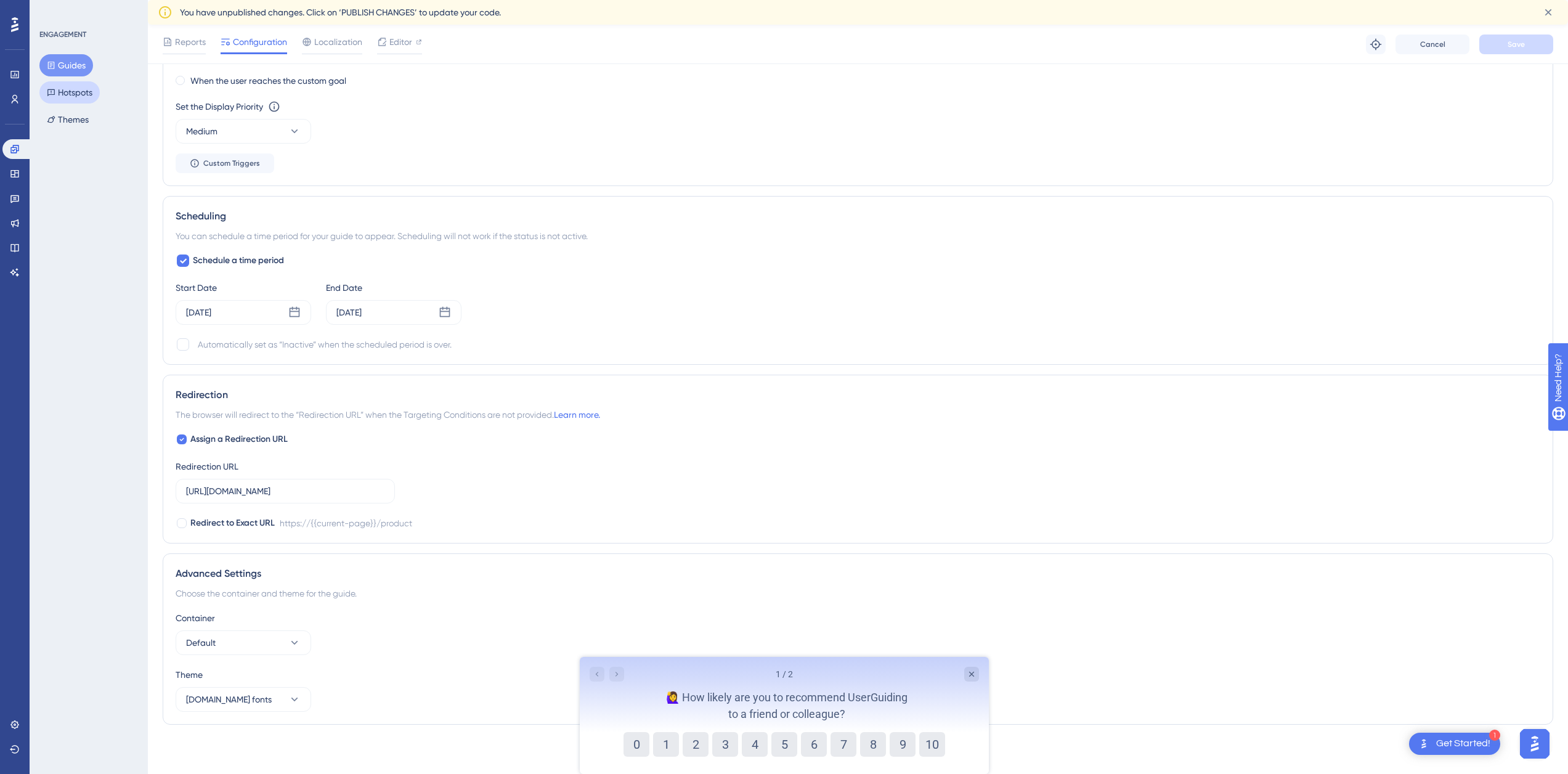
click at [72, 96] on button "Hotspots" at bounding box center [69, 93] width 60 height 22
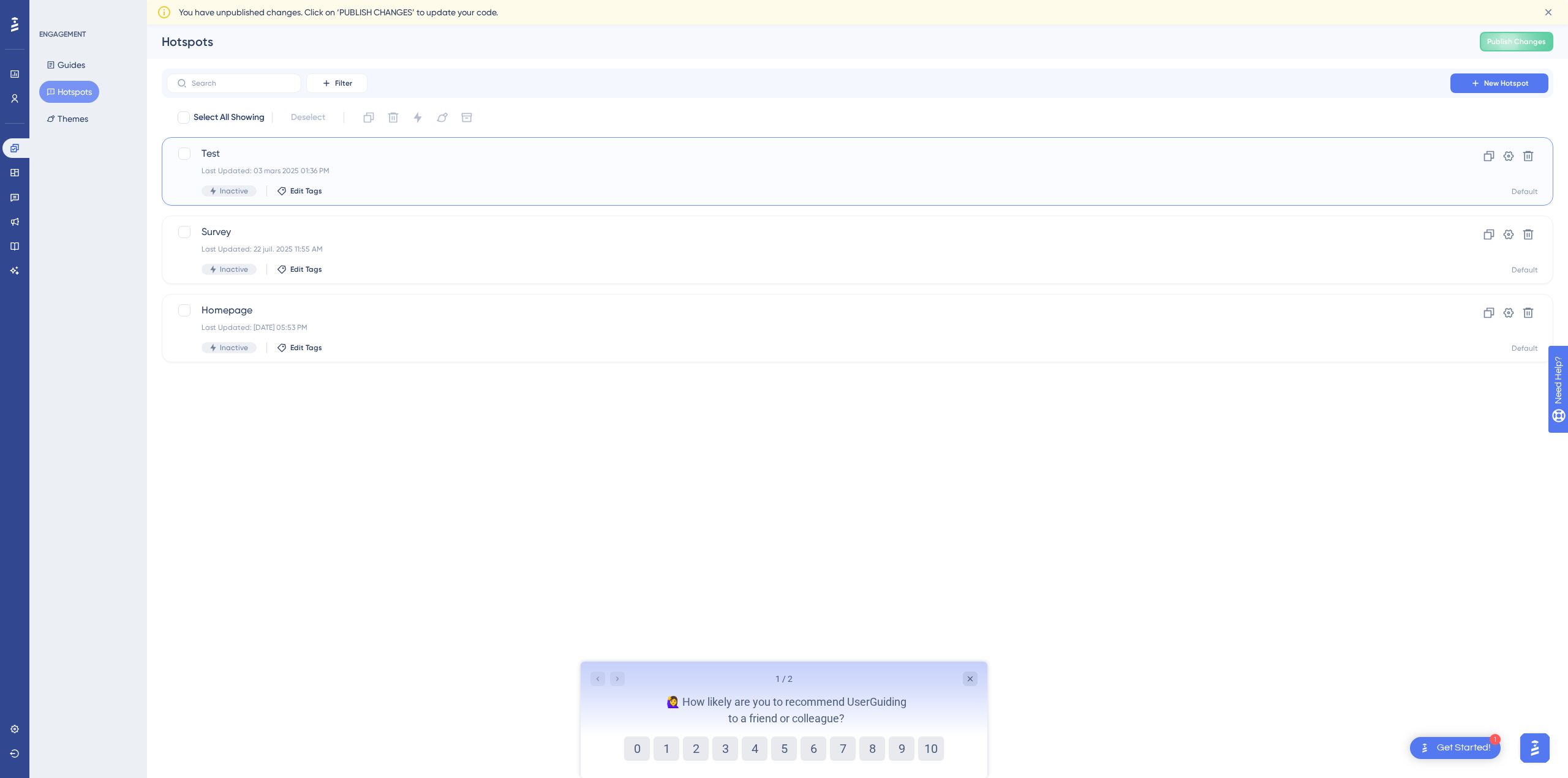
click at [347, 165] on div "Test Last Updated: 03 mars 2025 01:36 PM Inactive Edit Tags" at bounding box center [808, 171] width 1213 height 50
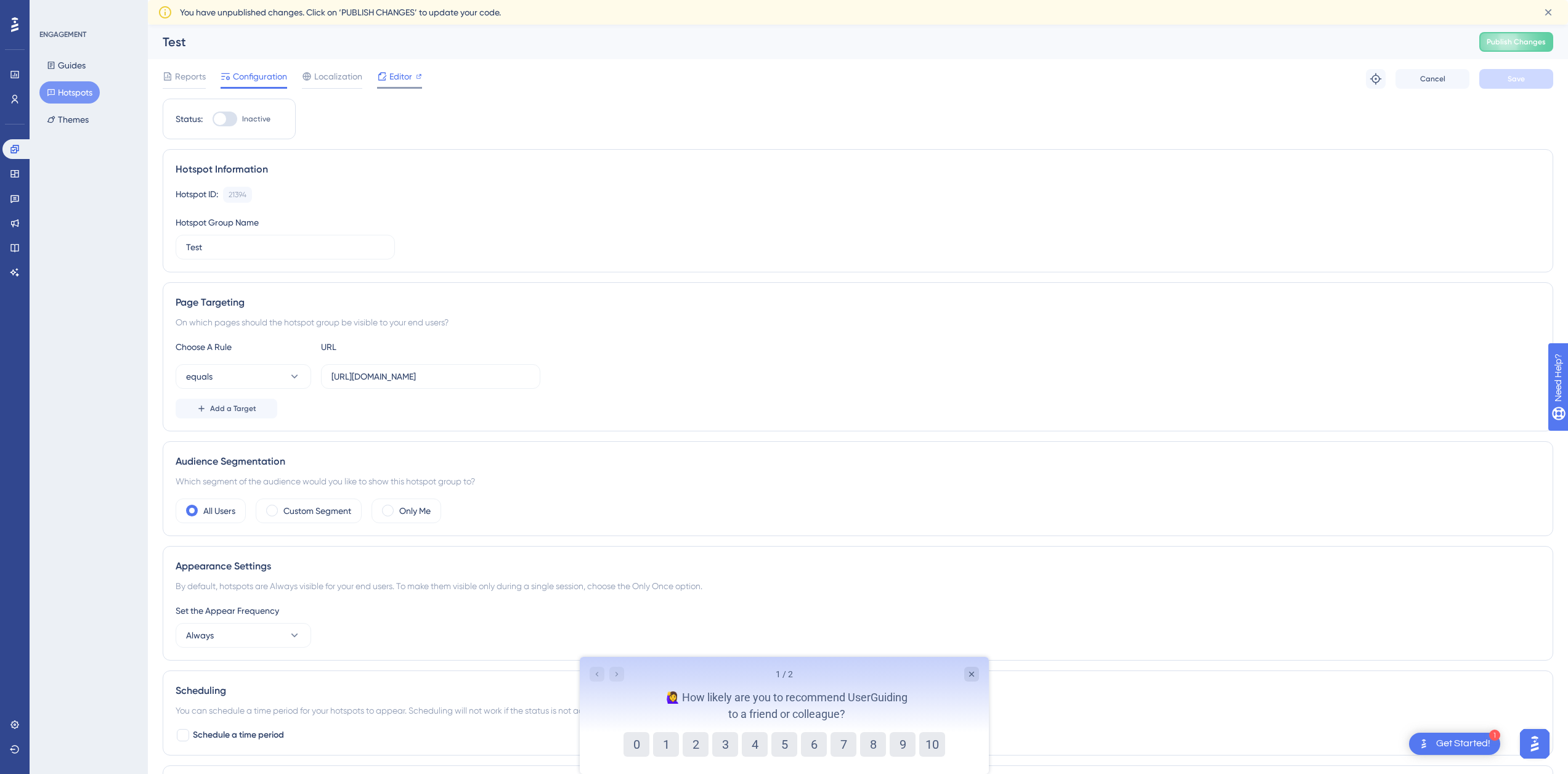
click at [384, 77] on icon at bounding box center [381, 76] width 10 height 10
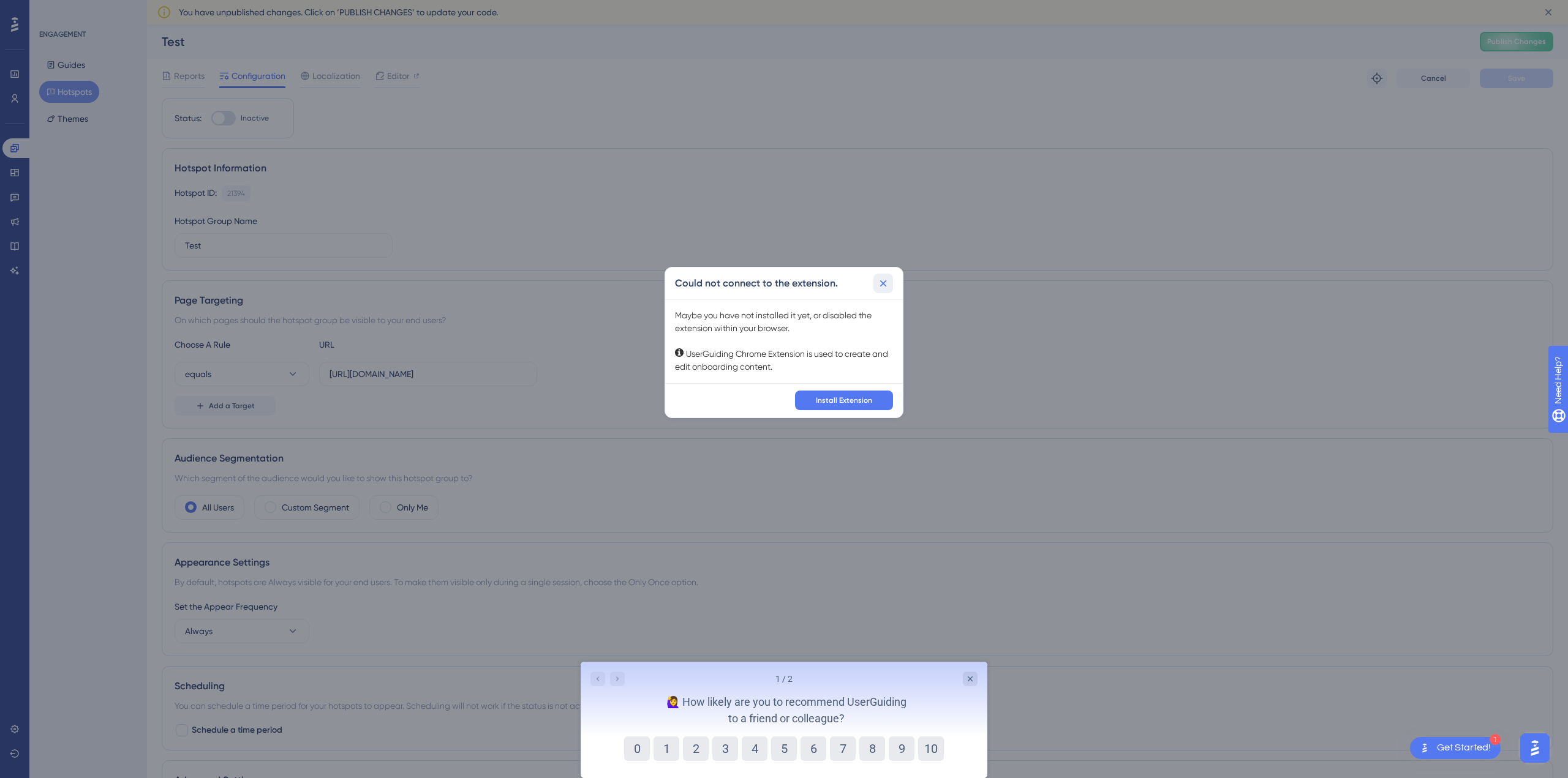
click at [885, 280] on icon at bounding box center [883, 283] width 13 height 13
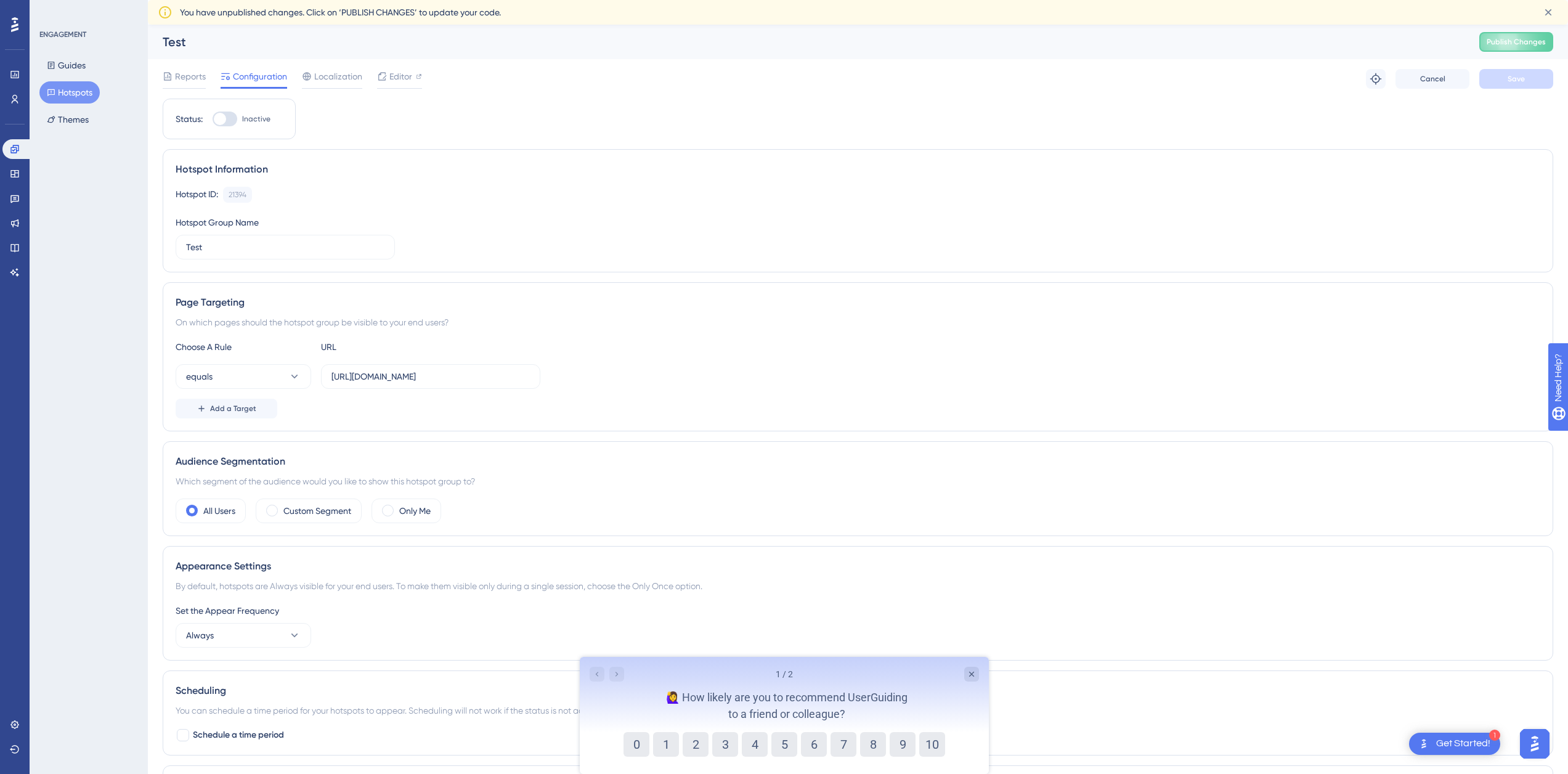
click at [7, 25] on div at bounding box center [15, 25] width 19 height 19
